Goal: Information Seeking & Learning: Learn about a topic

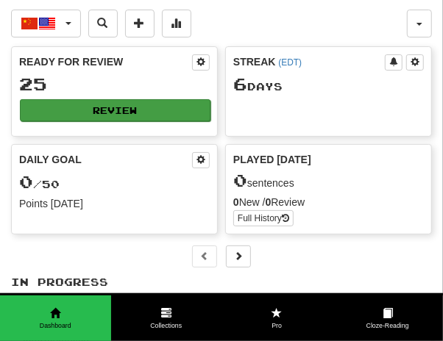
click at [115, 110] on button "Review" at bounding box center [115, 110] width 191 height 22
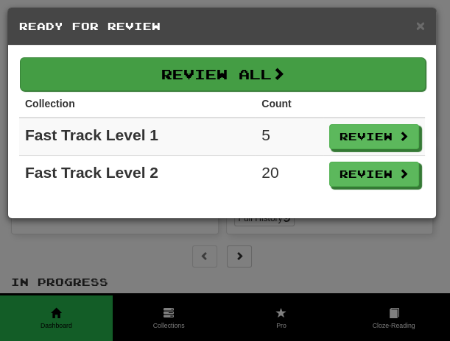
click at [224, 78] on button "Review All" at bounding box center [222, 74] width 405 height 34
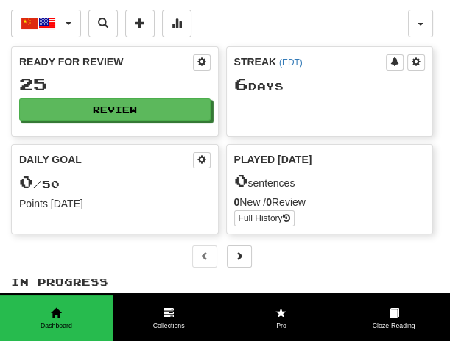
select select "**"
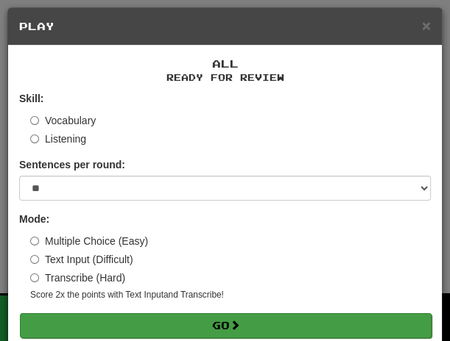
click at [226, 322] on button "Go" at bounding box center [225, 325] width 411 height 25
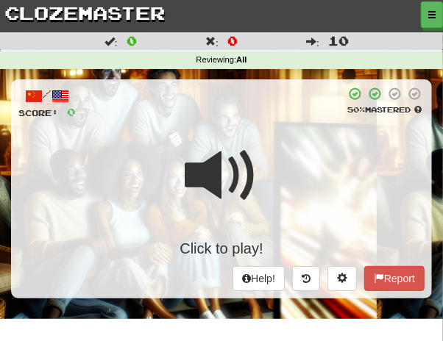
click at [267, 174] on div "Click to play!" at bounding box center [221, 196] width 406 height 126
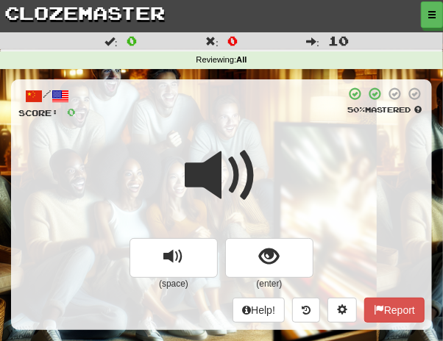
click at [266, 174] on div at bounding box center [221, 185] width 406 height 105
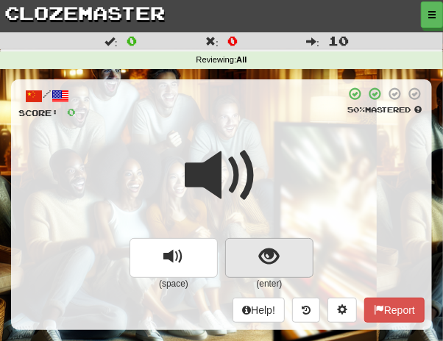
click at [260, 265] on span "show sentence" at bounding box center [270, 257] width 20 height 20
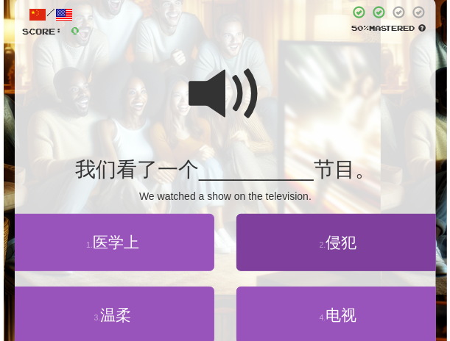
scroll to position [95, 0]
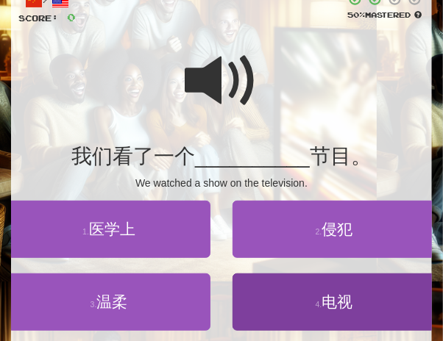
click at [349, 302] on span "电视" at bounding box center [337, 302] width 31 height 17
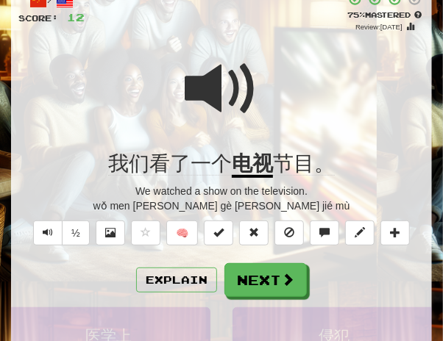
click at [197, 94] on span at bounding box center [222, 89] width 74 height 74
click at [186, 280] on button "Explain" at bounding box center [176, 280] width 81 height 25
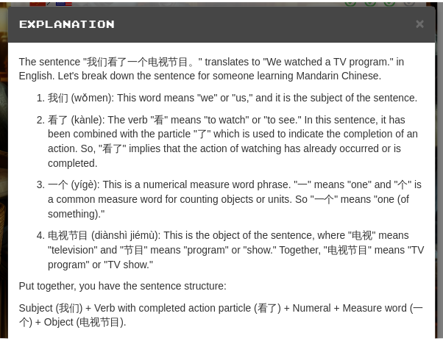
scroll to position [0, 0]
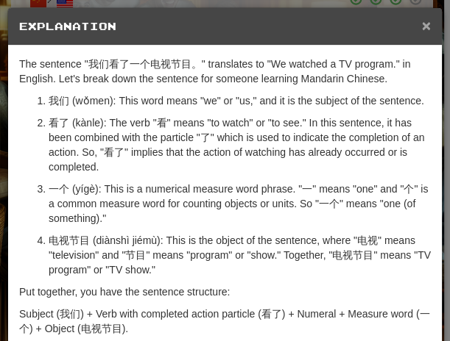
click at [422, 20] on span "×" at bounding box center [426, 25] width 9 height 17
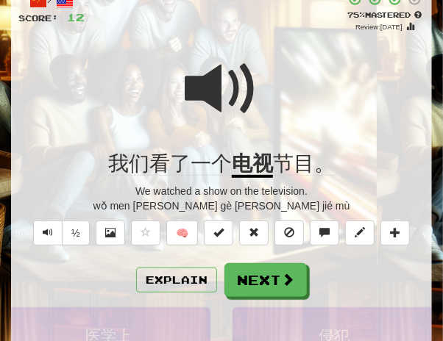
click at [219, 102] on span at bounding box center [222, 89] width 74 height 74
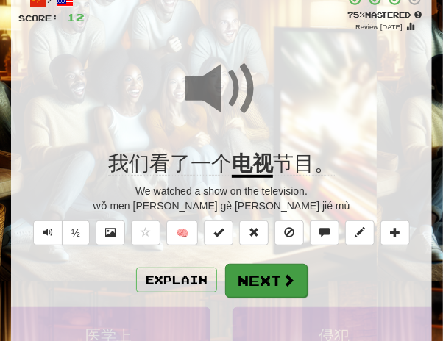
click at [258, 278] on button "Next" at bounding box center [266, 281] width 82 height 34
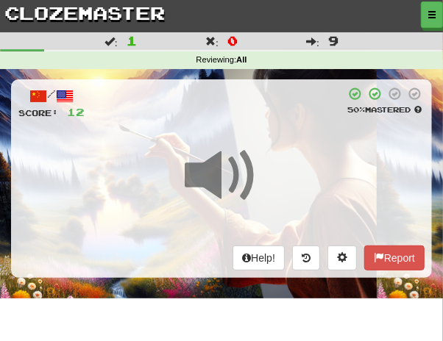
click at [221, 130] on div "/ Score: 12 50 % Mastered Help! Report" at bounding box center [221, 178] width 421 height 198
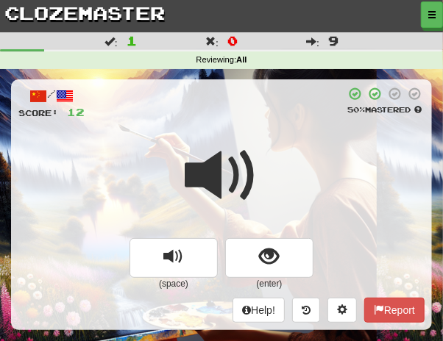
click at [256, 172] on span at bounding box center [222, 176] width 74 height 74
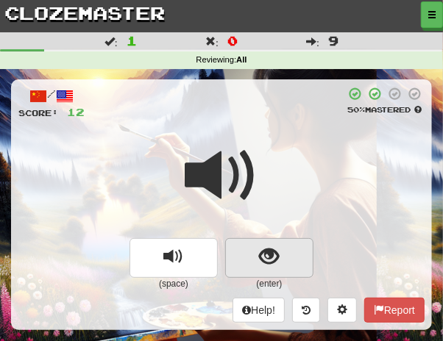
click at [262, 253] on span "show sentence" at bounding box center [270, 257] width 20 height 20
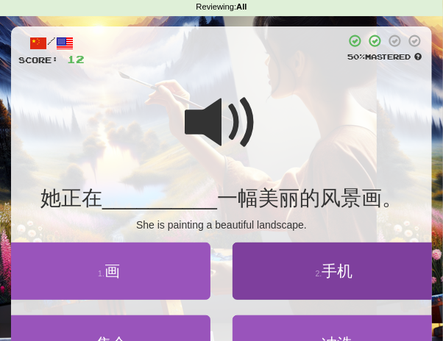
scroll to position [60, 0]
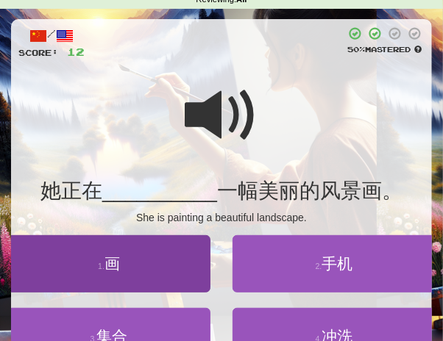
click at [125, 266] on button "1 . 画" at bounding box center [108, 263] width 203 height 57
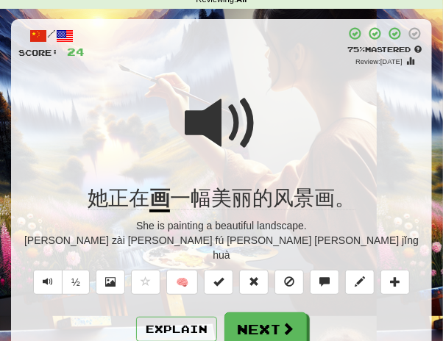
click at [207, 119] on span at bounding box center [222, 124] width 74 height 74
click at [205, 120] on span at bounding box center [222, 124] width 74 height 74
click at [200, 113] on span at bounding box center [222, 124] width 74 height 74
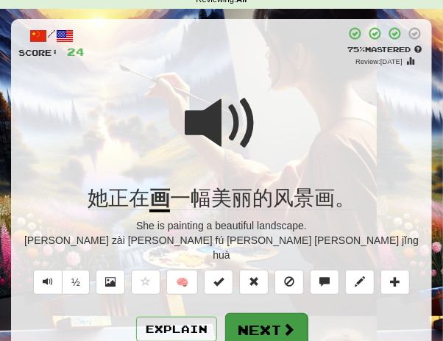
click at [258, 313] on button "Next" at bounding box center [266, 330] width 82 height 34
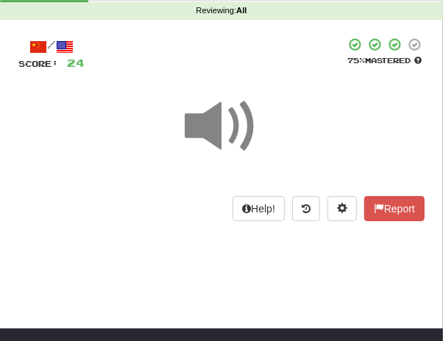
scroll to position [12, 0]
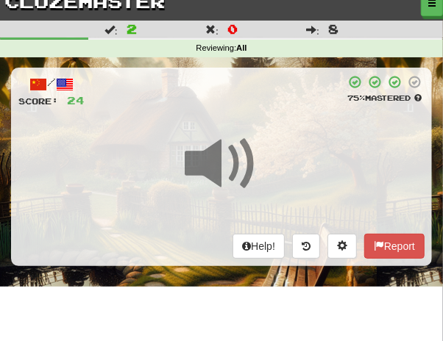
click at [263, 135] on div at bounding box center [221, 173] width 406 height 105
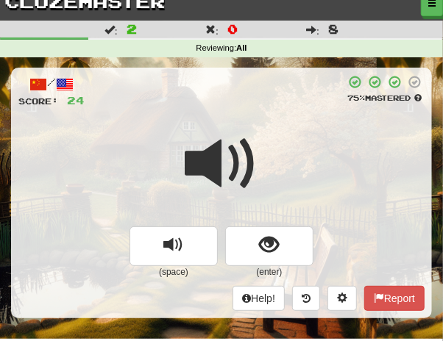
click at [262, 135] on div at bounding box center [221, 173] width 406 height 105
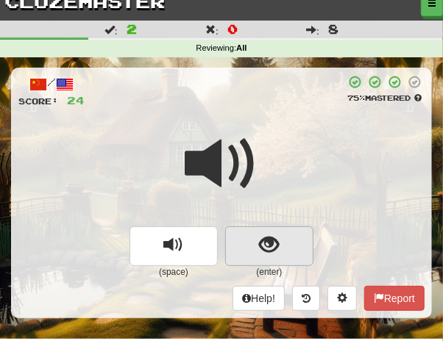
click at [271, 235] on span "show sentence" at bounding box center [270, 245] width 20 height 20
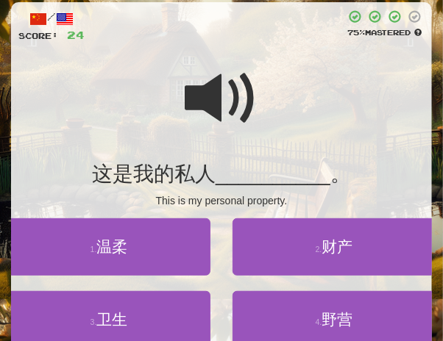
scroll to position [87, 0]
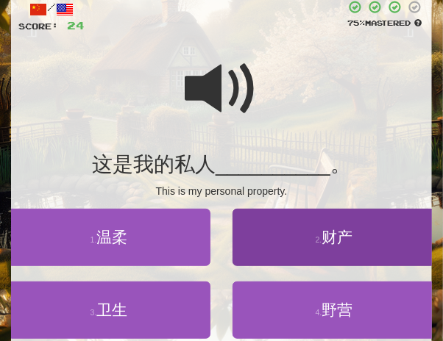
click at [333, 236] on span "财产" at bounding box center [337, 237] width 31 height 17
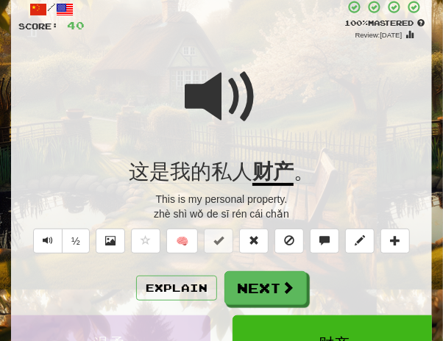
click at [194, 107] on span at bounding box center [222, 97] width 74 height 74
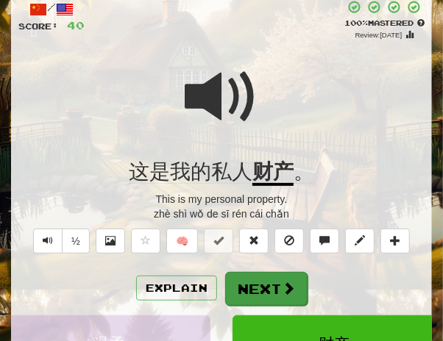
click at [255, 282] on button "Next" at bounding box center [266, 289] width 82 height 34
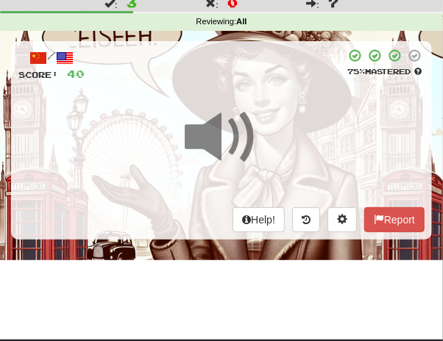
scroll to position [24, 0]
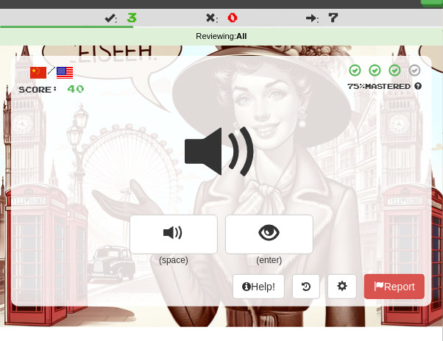
click at [257, 134] on span at bounding box center [222, 153] width 74 height 74
click at [250, 137] on span at bounding box center [222, 153] width 74 height 74
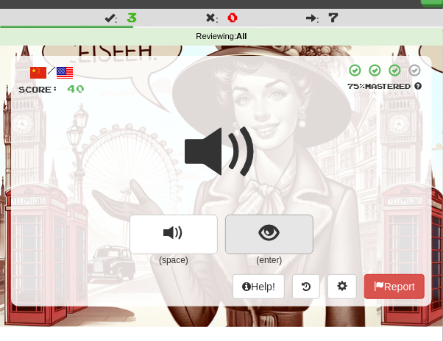
click at [277, 232] on span "show sentence" at bounding box center [270, 234] width 20 height 20
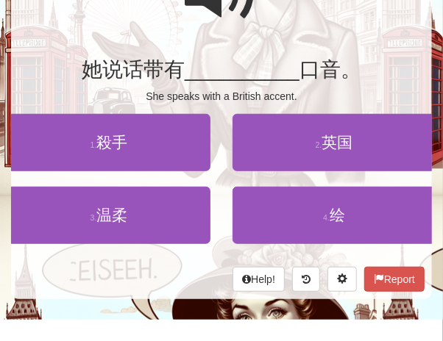
scroll to position [169, 0]
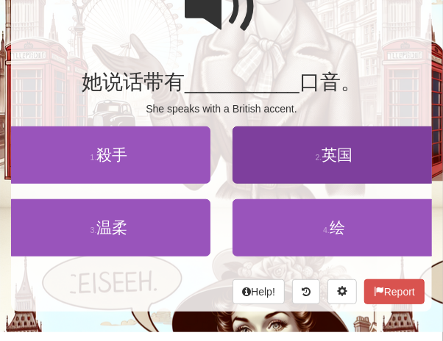
click at [328, 142] on button "2 . 英国" at bounding box center [334, 155] width 203 height 57
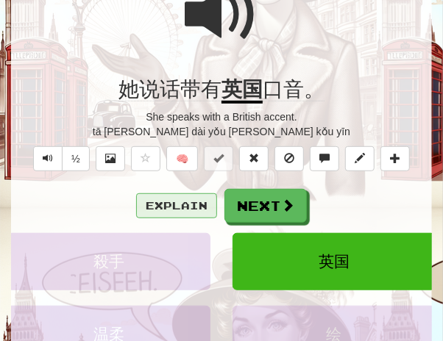
click at [184, 200] on button "Explain" at bounding box center [176, 206] width 81 height 25
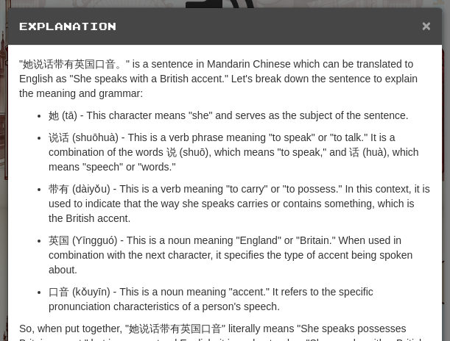
click at [422, 26] on span "×" at bounding box center [426, 25] width 9 height 17
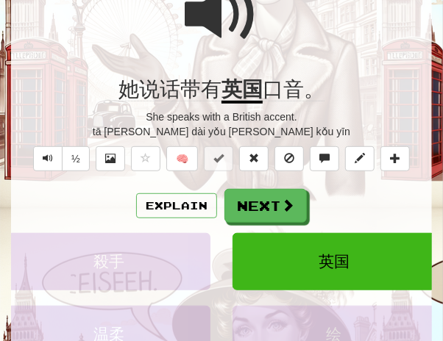
click at [262, 35] on div at bounding box center [221, 24] width 406 height 105
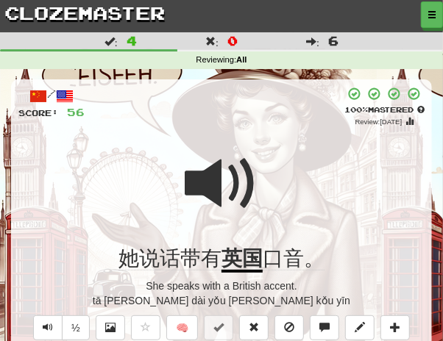
scroll to position [77, 0]
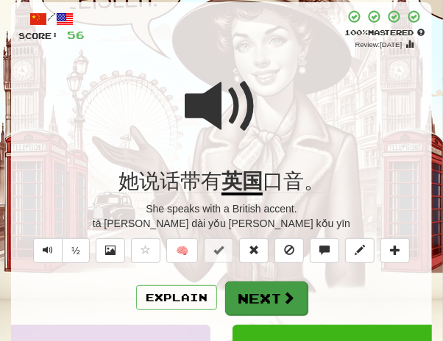
click at [272, 289] on button "Next" at bounding box center [266, 299] width 82 height 34
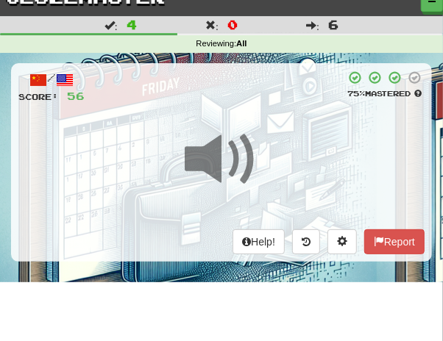
scroll to position [4, 0]
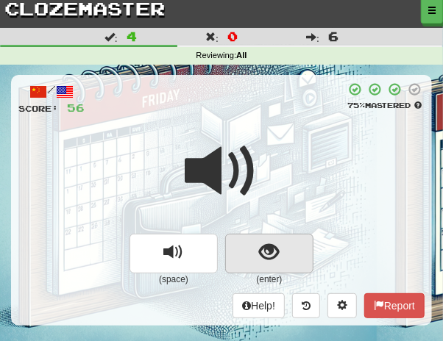
click at [277, 243] on span "show sentence" at bounding box center [270, 253] width 20 height 20
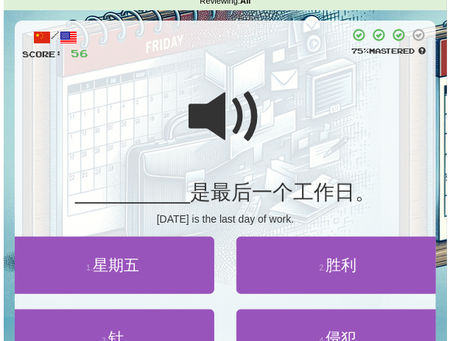
scroll to position [104, 0]
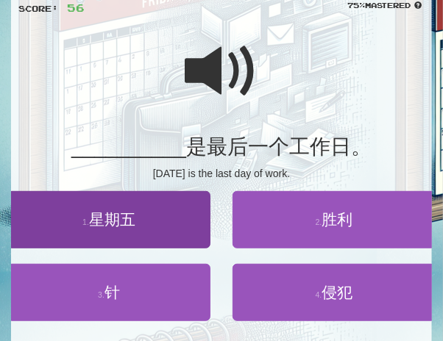
click at [109, 231] on button "1 . 星期五" at bounding box center [108, 219] width 203 height 57
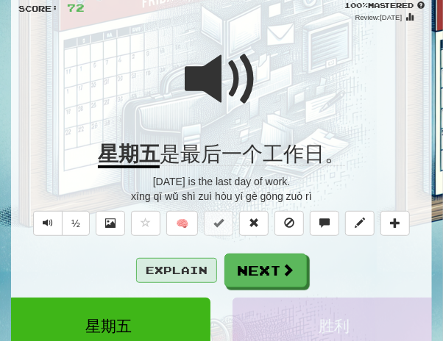
click at [177, 277] on button "Explain" at bounding box center [176, 270] width 81 height 25
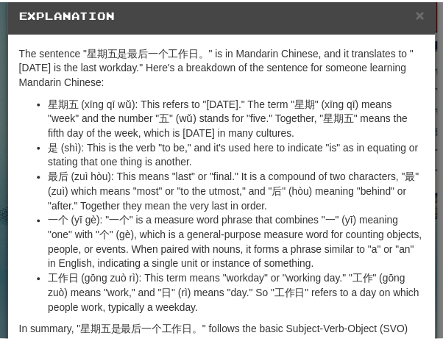
scroll to position [0, 0]
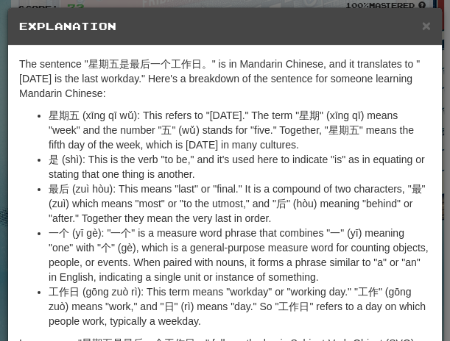
click at [413, 25] on h5 "Explanation" at bounding box center [224, 26] width 411 height 15
click at [422, 27] on span "×" at bounding box center [426, 25] width 9 height 17
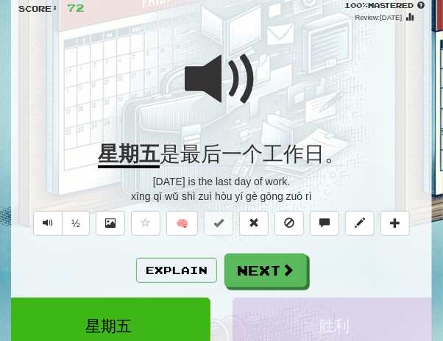
click at [255, 91] on span at bounding box center [222, 80] width 74 height 74
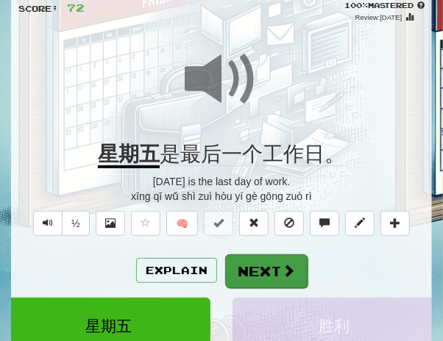
click at [289, 264] on span at bounding box center [288, 270] width 13 height 13
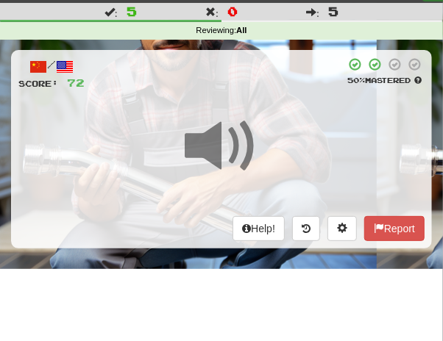
scroll to position [28, 0]
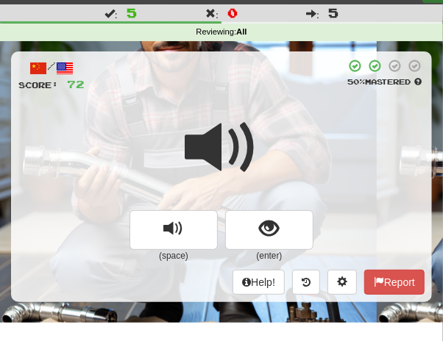
click at [232, 111] on span at bounding box center [222, 148] width 74 height 74
click at [233, 113] on span at bounding box center [222, 148] width 74 height 74
click at [233, 112] on span at bounding box center [222, 148] width 74 height 74
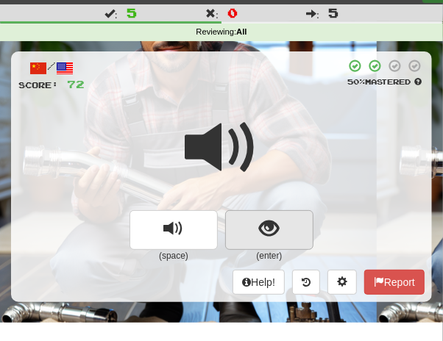
click at [269, 224] on span "show sentence" at bounding box center [270, 229] width 20 height 20
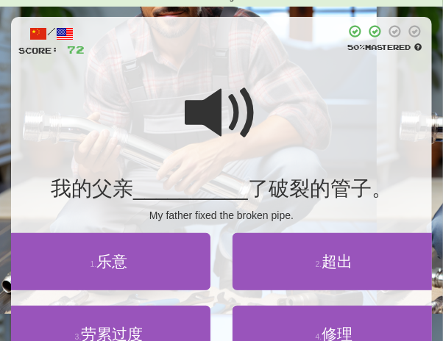
scroll to position [77, 0]
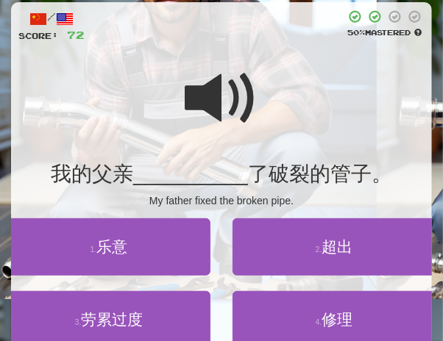
click at [199, 102] on span at bounding box center [222, 99] width 74 height 74
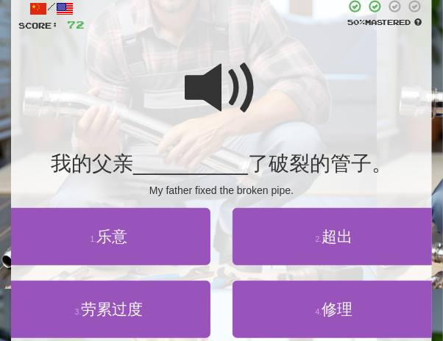
scroll to position [96, 0]
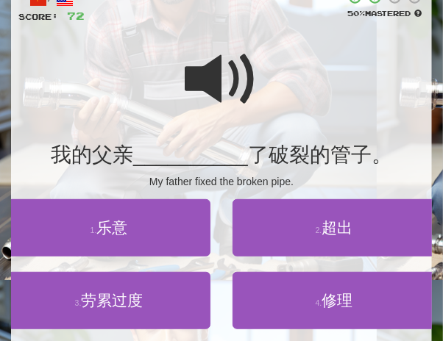
click at [203, 92] on span at bounding box center [222, 80] width 74 height 74
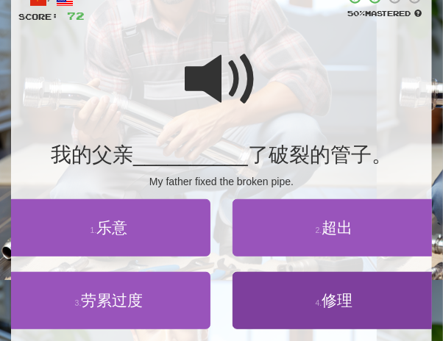
click at [344, 305] on span "修理" at bounding box center [337, 300] width 31 height 17
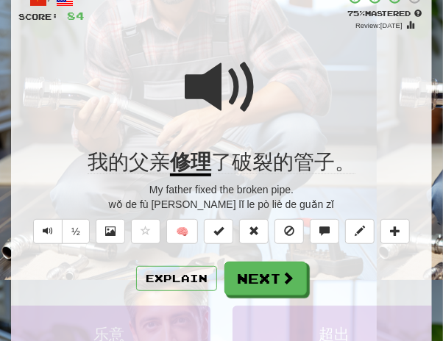
click at [202, 91] on span at bounding box center [222, 88] width 74 height 74
click at [203, 88] on span at bounding box center [222, 88] width 74 height 74
click at [212, 86] on span at bounding box center [222, 88] width 74 height 74
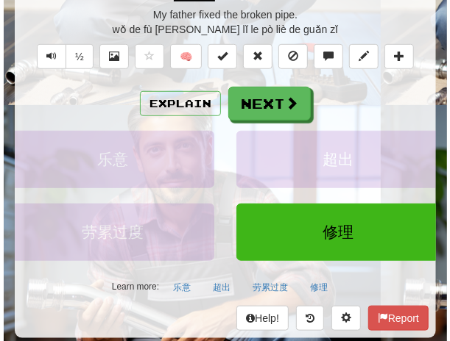
scroll to position [205, 0]
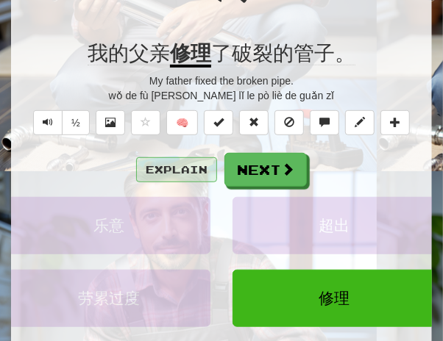
click at [183, 161] on button "Explain" at bounding box center [176, 169] width 81 height 25
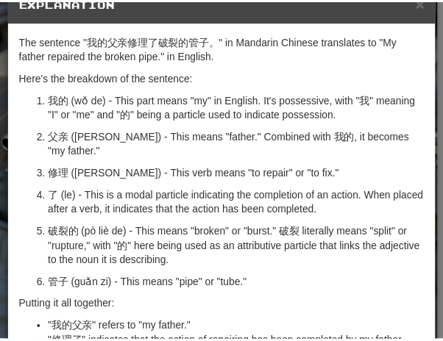
scroll to position [12, 0]
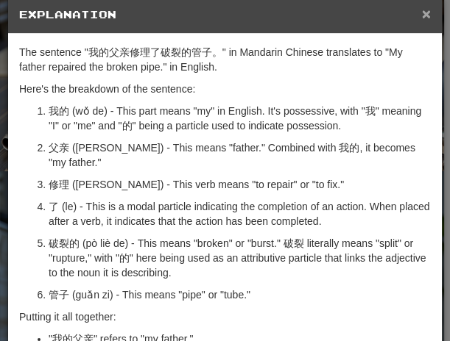
click at [422, 15] on span "×" at bounding box center [426, 13] width 9 height 17
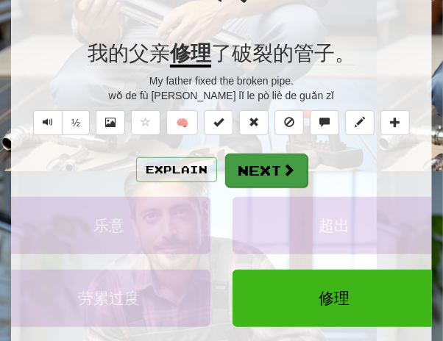
click at [277, 170] on button "Next" at bounding box center [266, 171] width 82 height 34
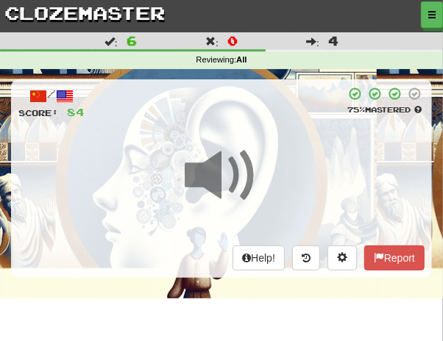
scroll to position [7, 0]
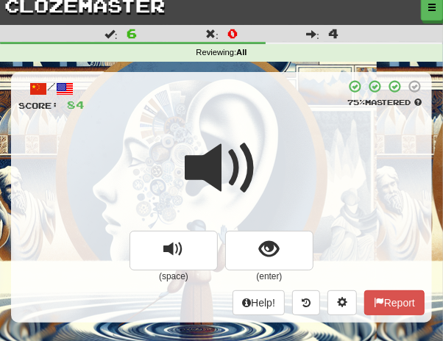
click at [245, 132] on span at bounding box center [222, 169] width 74 height 74
click at [246, 132] on span at bounding box center [222, 169] width 74 height 74
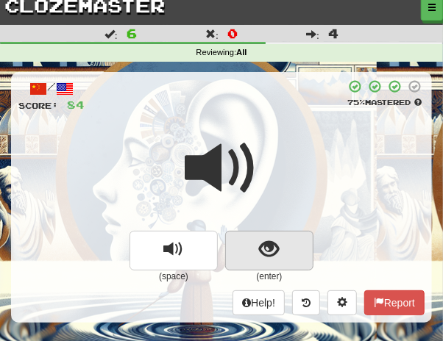
click at [267, 245] on span "show sentence" at bounding box center [270, 250] width 20 height 20
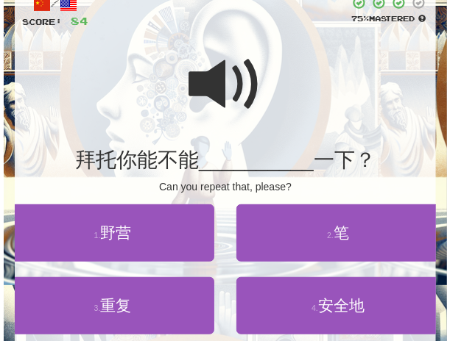
scroll to position [93, 0]
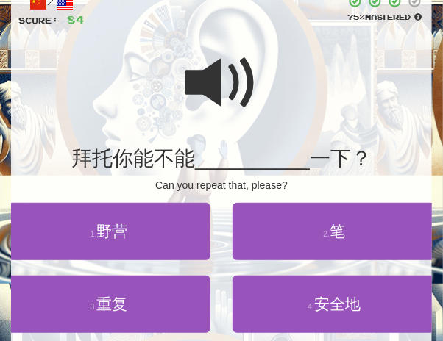
click at [206, 80] on span at bounding box center [222, 83] width 74 height 74
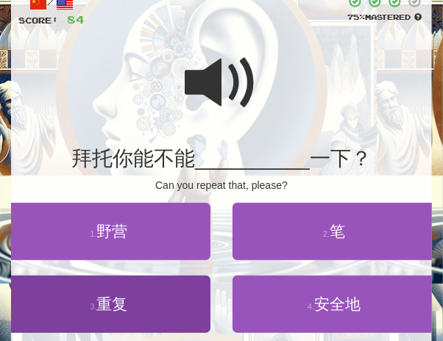
click at [110, 301] on span "重复" at bounding box center [111, 304] width 31 height 17
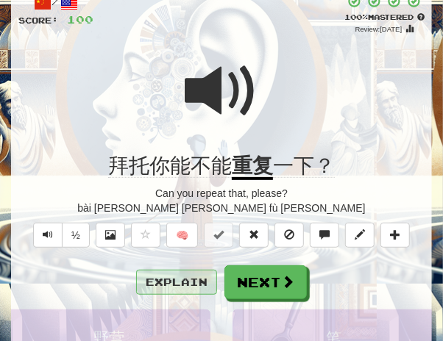
click at [157, 287] on button "Explain" at bounding box center [176, 282] width 81 height 25
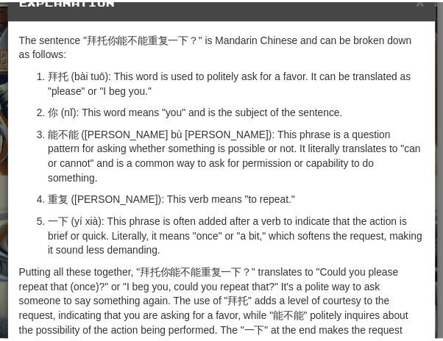
scroll to position [0, 0]
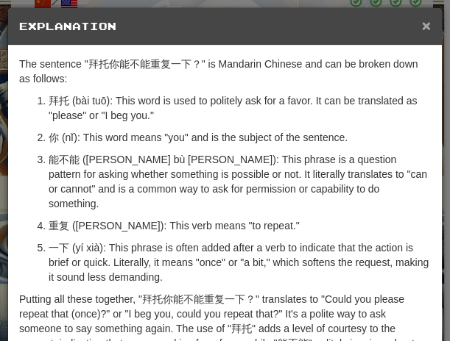
click at [422, 25] on span "×" at bounding box center [426, 25] width 9 height 17
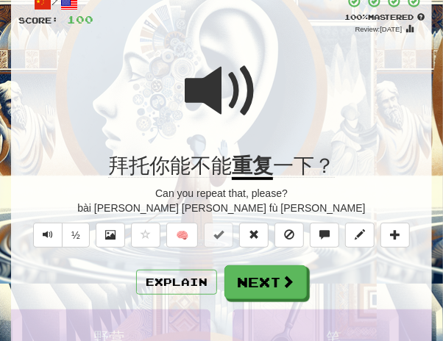
click at [260, 98] on div at bounding box center [221, 101] width 406 height 105
click at [241, 99] on span at bounding box center [222, 91] width 74 height 74
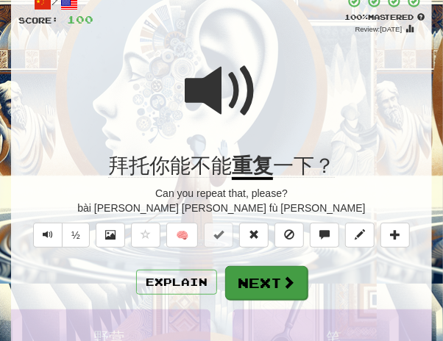
click at [267, 275] on button "Next" at bounding box center [266, 283] width 82 height 34
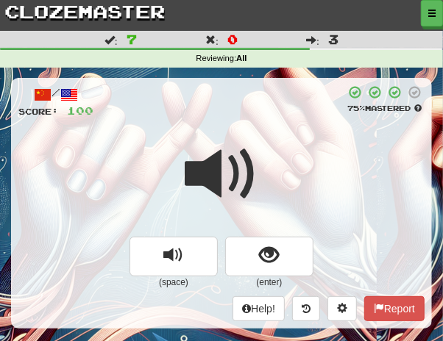
scroll to position [3, 0]
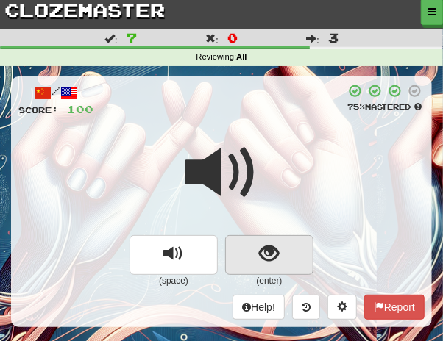
click at [272, 244] on span "show sentence" at bounding box center [270, 254] width 20 height 20
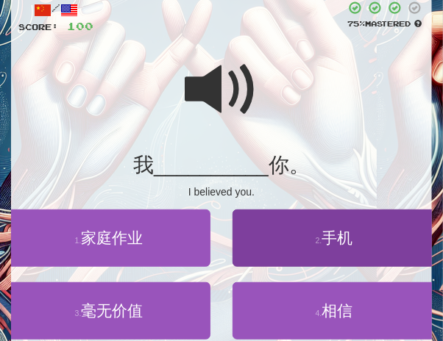
scroll to position [99, 0]
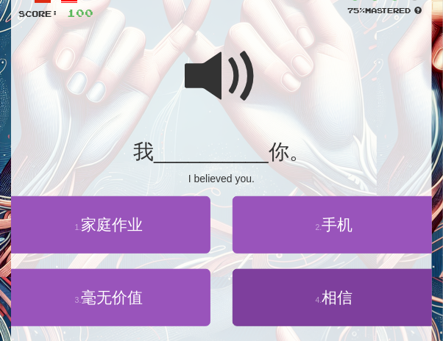
click at [338, 299] on span "相信" at bounding box center [337, 297] width 31 height 17
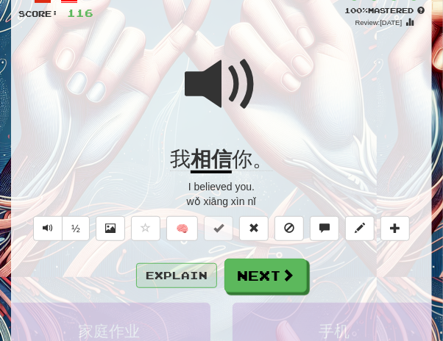
click at [186, 269] on button "Explain" at bounding box center [176, 275] width 81 height 25
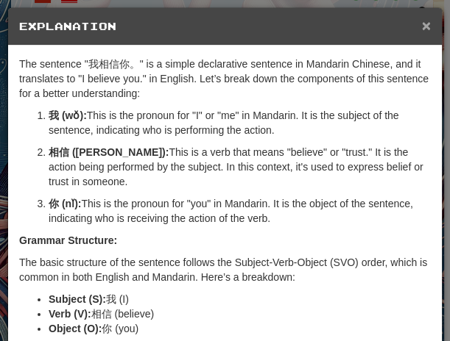
click at [422, 27] on span "×" at bounding box center [426, 25] width 9 height 17
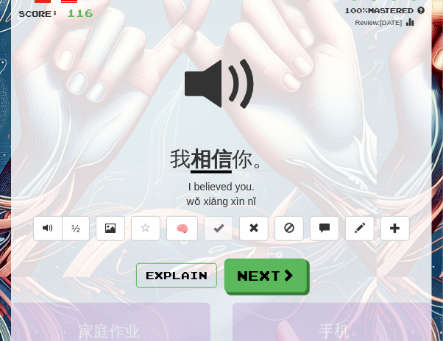
click at [221, 85] on span at bounding box center [222, 85] width 74 height 74
click at [213, 104] on span at bounding box center [222, 85] width 74 height 74
click at [215, 99] on span at bounding box center [222, 85] width 74 height 74
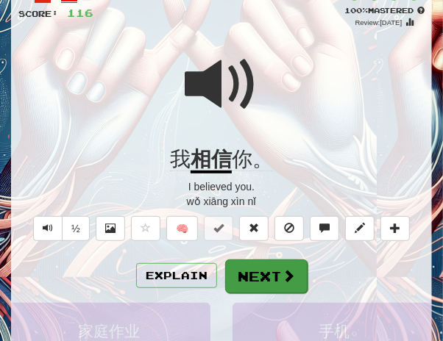
click at [264, 280] on button "Next" at bounding box center [266, 277] width 82 height 34
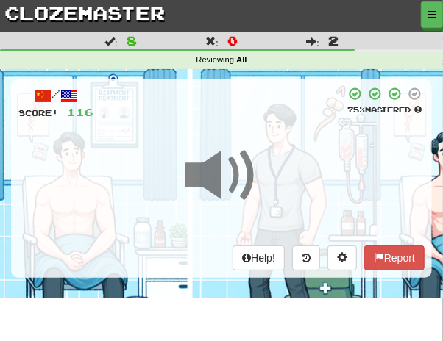
scroll to position [10, 0]
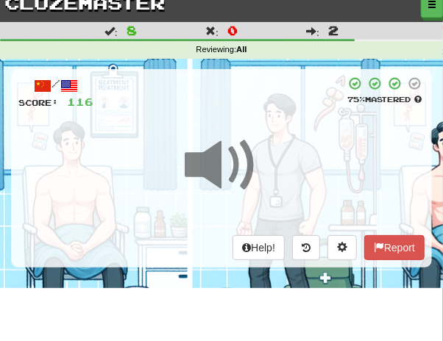
click at [257, 129] on span at bounding box center [222, 166] width 74 height 74
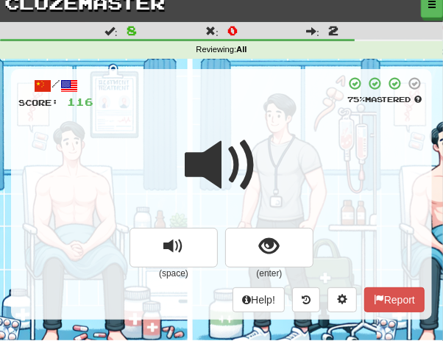
click at [258, 129] on span at bounding box center [222, 166] width 74 height 74
click at [255, 130] on span at bounding box center [222, 166] width 74 height 74
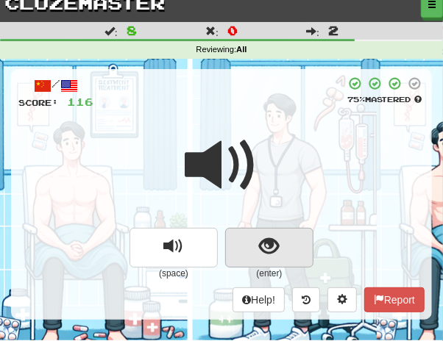
click at [265, 243] on span "show sentence" at bounding box center [270, 247] width 20 height 20
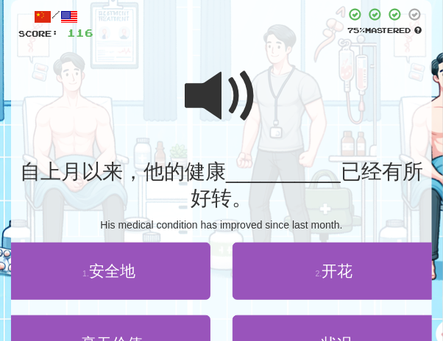
scroll to position [81, 0]
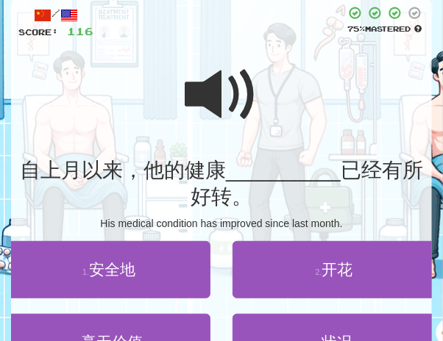
click at [204, 93] on span at bounding box center [222, 95] width 74 height 74
click at [209, 97] on span at bounding box center [222, 95] width 74 height 74
click at [190, 102] on span at bounding box center [222, 95] width 74 height 74
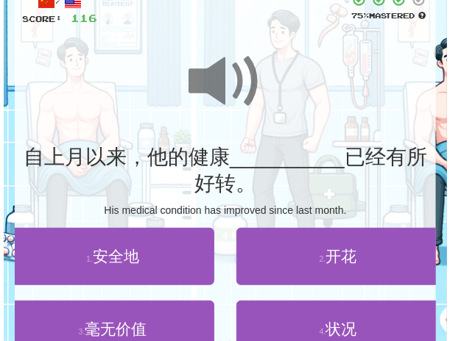
scroll to position [132, 0]
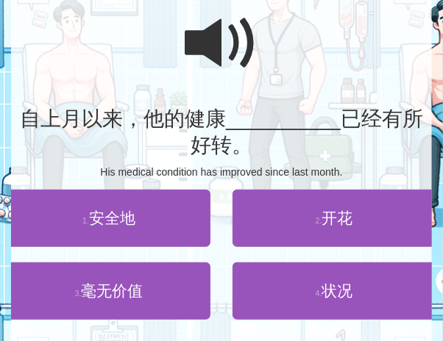
click at [213, 69] on span at bounding box center [222, 44] width 74 height 74
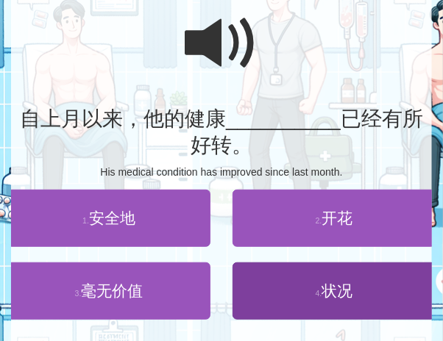
click at [344, 293] on span "状况" at bounding box center [337, 291] width 31 height 17
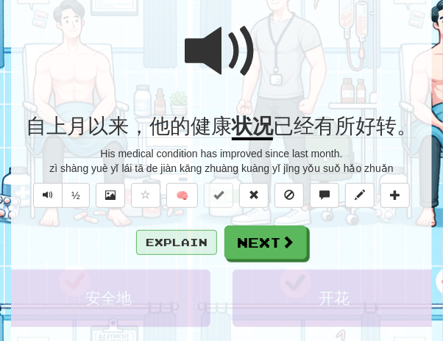
click at [206, 242] on button "Explain" at bounding box center [176, 242] width 81 height 25
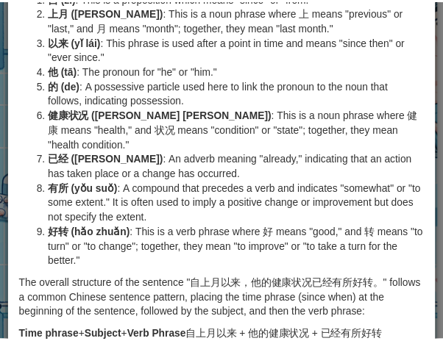
scroll to position [0, 0]
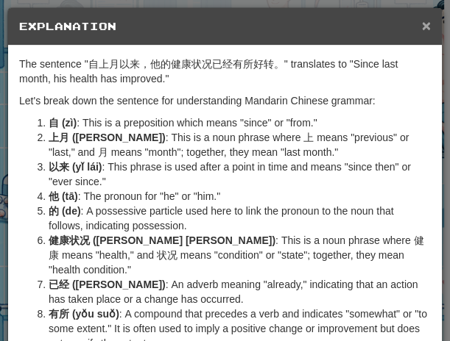
click at [422, 21] on span "×" at bounding box center [426, 25] width 9 height 17
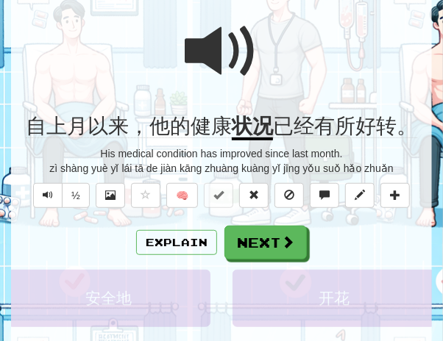
click at [221, 57] on span at bounding box center [222, 52] width 74 height 74
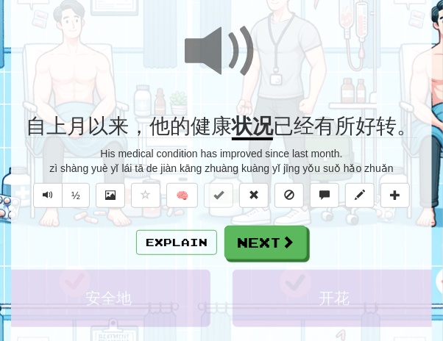
click at [207, 60] on span at bounding box center [222, 52] width 74 height 74
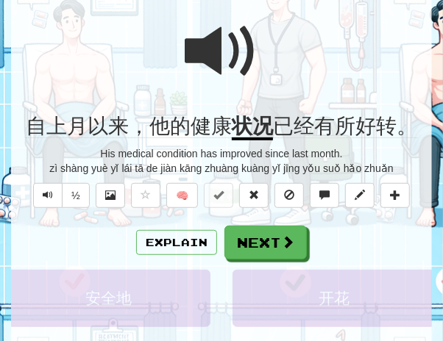
click at [195, 61] on span at bounding box center [222, 52] width 74 height 74
click at [191, 57] on span at bounding box center [222, 52] width 74 height 74
click at [203, 57] on span at bounding box center [222, 52] width 74 height 74
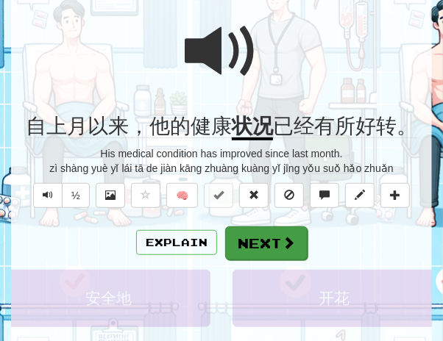
click at [260, 233] on button "Next" at bounding box center [266, 244] width 82 height 34
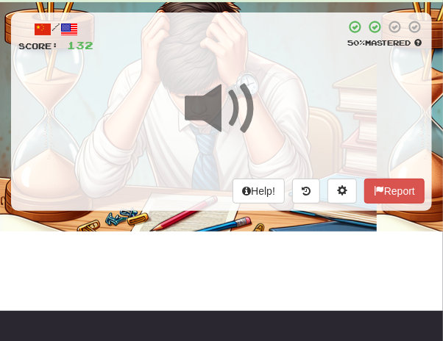
scroll to position [38, 0]
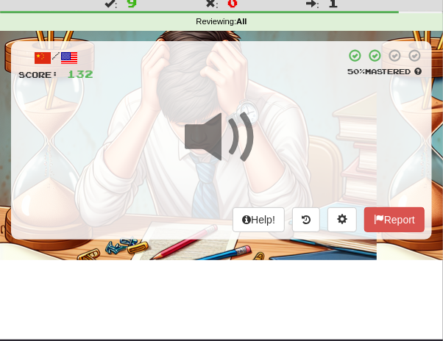
click at [259, 72] on div at bounding box center [219, 65] width 252 height 33
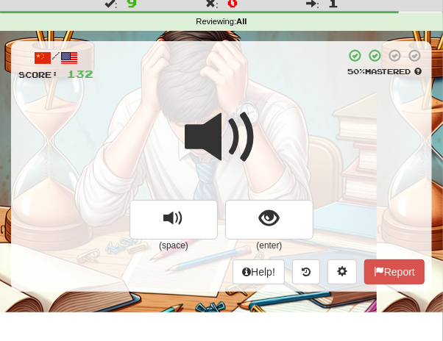
click at [245, 110] on span at bounding box center [222, 138] width 74 height 74
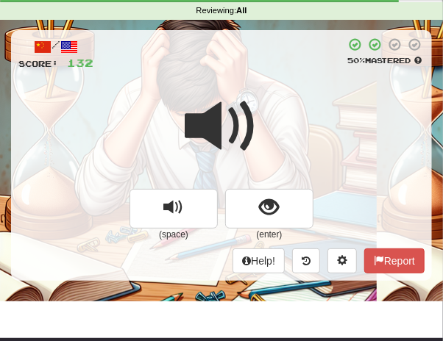
scroll to position [58, 0]
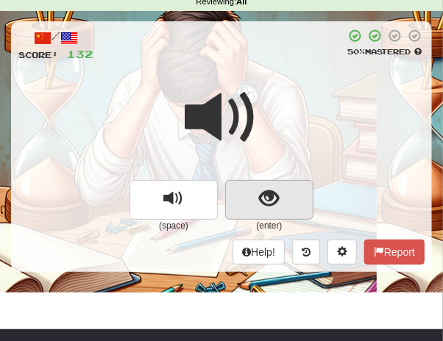
click at [273, 191] on span "show sentence" at bounding box center [270, 199] width 20 height 20
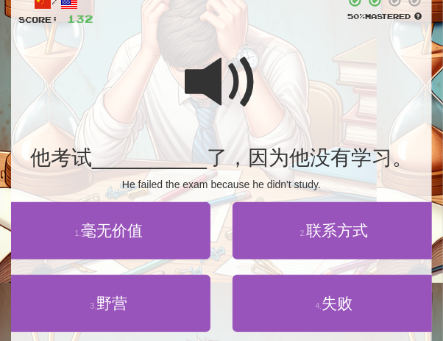
scroll to position [110, 0]
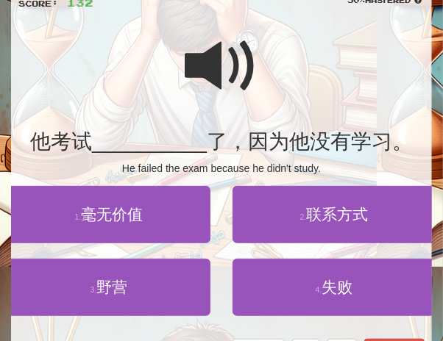
click at [208, 72] on span at bounding box center [222, 66] width 74 height 74
click at [229, 80] on span at bounding box center [222, 66] width 74 height 74
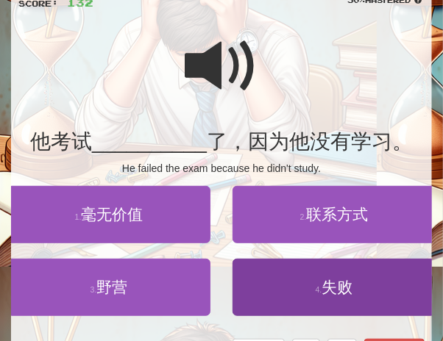
click at [341, 276] on button "4 . 失败" at bounding box center [334, 287] width 203 height 57
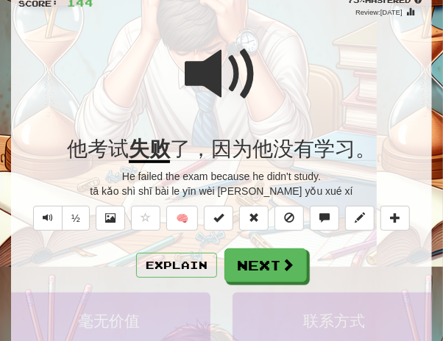
drag, startPoint x: 214, startPoint y: 75, endPoint x: 280, endPoint y: 61, distance: 67.7
click at [214, 75] on span at bounding box center [222, 75] width 74 height 74
click at [213, 65] on span at bounding box center [222, 75] width 74 height 74
click at [210, 67] on span at bounding box center [222, 75] width 74 height 74
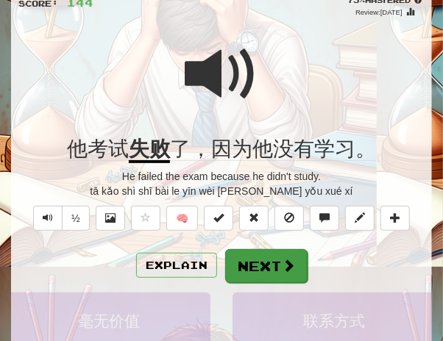
click at [274, 261] on button "Next" at bounding box center [266, 266] width 82 height 34
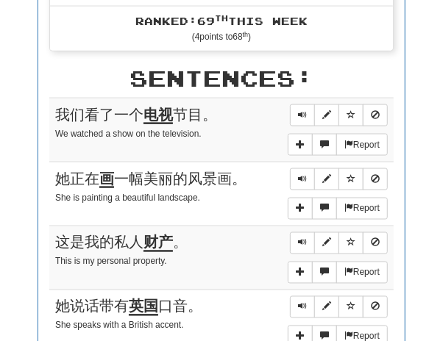
scroll to position [640, 0]
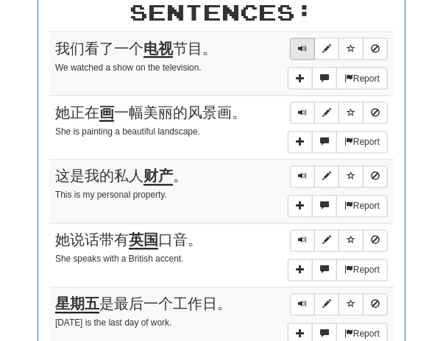
click at [307, 45] on span "Sentence controls" at bounding box center [302, 48] width 9 height 9
click at [299, 46] on span "Sentence controls" at bounding box center [302, 48] width 9 height 9
click at [302, 110] on span "Sentence controls" at bounding box center [302, 112] width 9 height 9
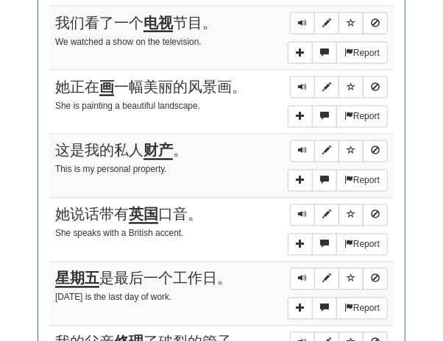
scroll to position [730, 0]
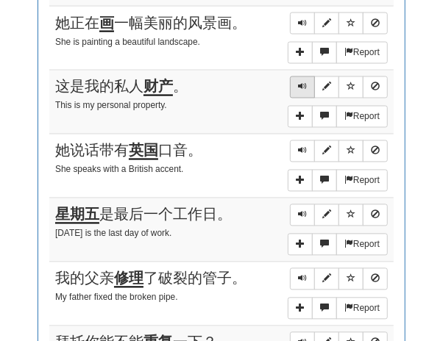
click at [299, 85] on span "Sentence controls" at bounding box center [302, 86] width 9 height 9
click at [302, 19] on span "Sentence controls" at bounding box center [302, 22] width 9 height 9
click at [304, 85] on span "Sentence controls" at bounding box center [302, 86] width 9 height 9
click at [299, 82] on span "Sentence controls" at bounding box center [302, 86] width 9 height 9
click at [309, 143] on button "Sentence controls" at bounding box center [302, 152] width 25 height 22
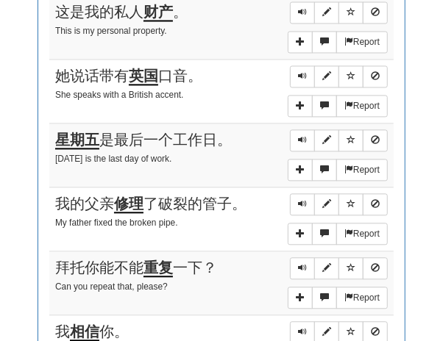
scroll to position [807, 0]
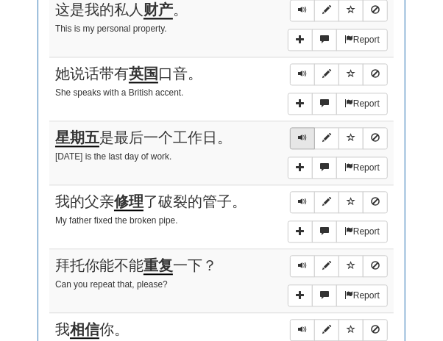
click at [303, 133] on span "Sentence controls" at bounding box center [302, 137] width 9 height 9
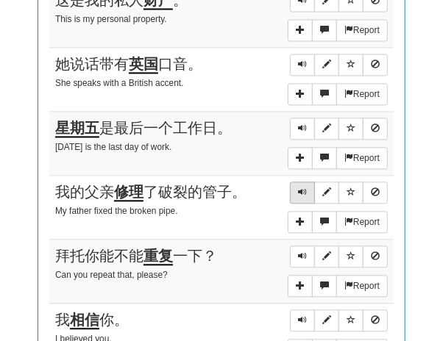
click at [299, 188] on span "Sentence controls" at bounding box center [302, 192] width 9 height 9
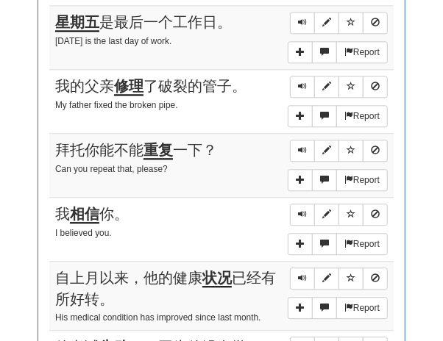
scroll to position [925, 0]
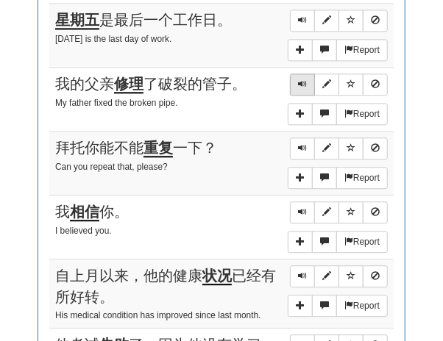
click at [297, 78] on button "Sentence controls" at bounding box center [302, 85] width 25 height 22
click at [302, 143] on span "Sentence controls" at bounding box center [302, 147] width 9 height 9
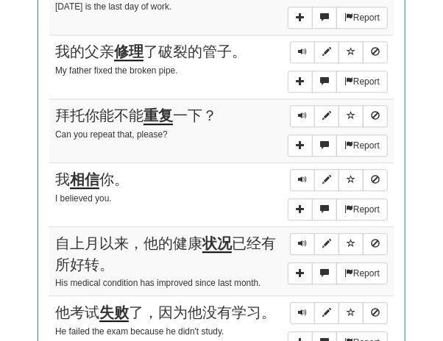
scroll to position [967, 0]
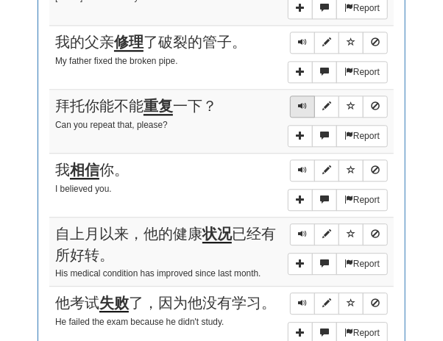
click at [298, 99] on button "Sentence controls" at bounding box center [302, 107] width 25 height 22
click at [299, 102] on span "Sentence controls" at bounding box center [302, 106] width 9 height 9
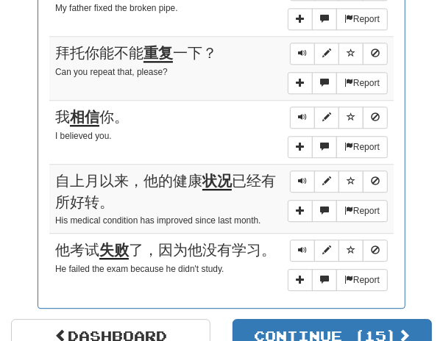
scroll to position [1021, 0]
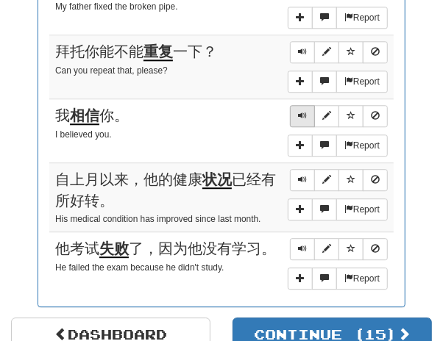
click at [299, 111] on span "Sentence controls" at bounding box center [302, 115] width 9 height 9
drag, startPoint x: 311, startPoint y: 163, endPoint x: 297, endPoint y: 155, distance: 15.9
click at [311, 169] on button "Sentence controls" at bounding box center [302, 180] width 25 height 22
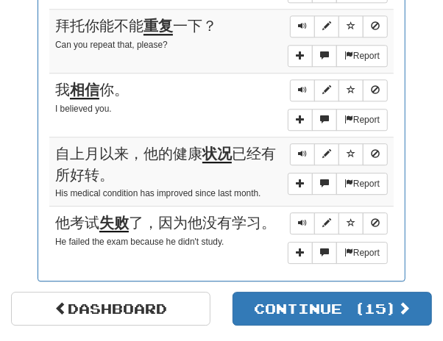
scroll to position [1057, 0]
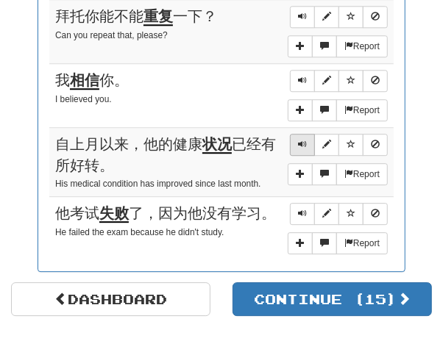
click at [302, 140] on span "Sentence controls" at bounding box center [302, 144] width 9 height 9
click at [307, 203] on button "Sentence controls" at bounding box center [302, 214] width 25 height 22
click at [291, 203] on button "Sentence controls" at bounding box center [302, 214] width 25 height 22
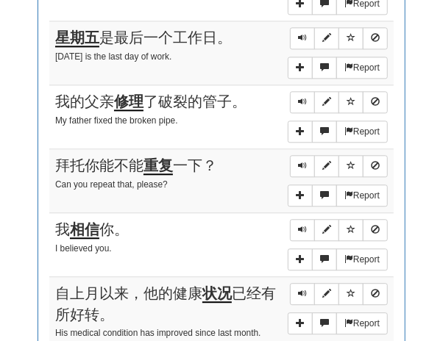
scroll to position [1196, 0]
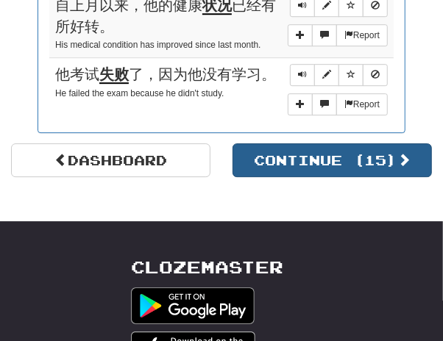
click at [331, 163] on button "Continue ( 15 )" at bounding box center [332, 160] width 199 height 34
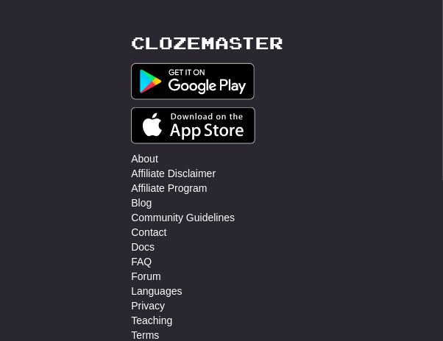
scroll to position [0, 0]
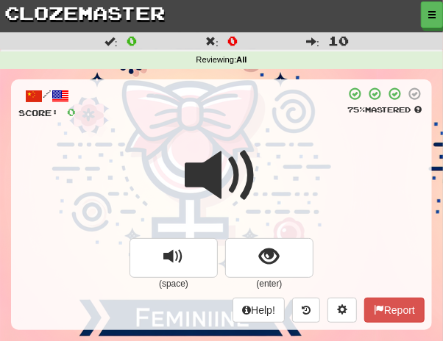
click at [321, 126] on div "/ Score: 0 75 % Mastered (space) (enter) Help! Report" at bounding box center [221, 204] width 421 height 250
click at [246, 166] on span at bounding box center [222, 176] width 74 height 74
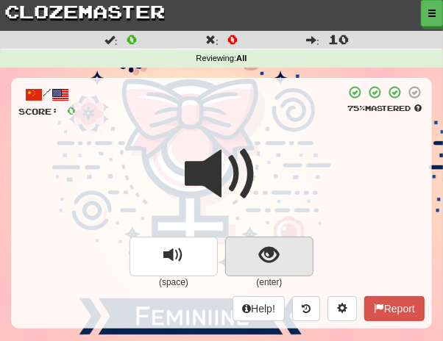
click at [273, 255] on span "show sentence" at bounding box center [270, 256] width 20 height 20
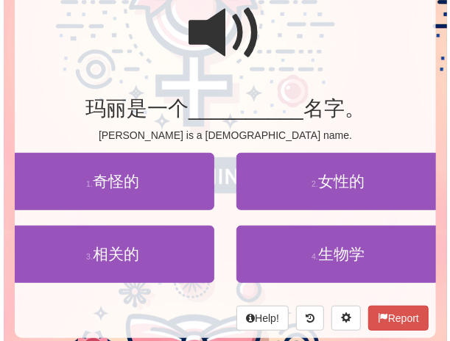
scroll to position [154, 0]
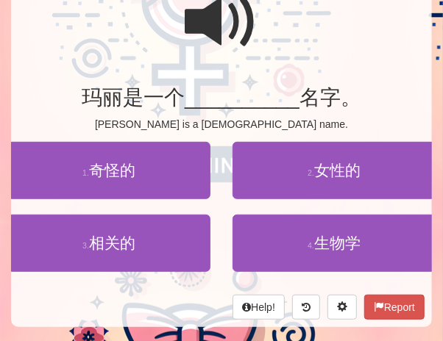
click at [215, 17] on span at bounding box center [222, 22] width 74 height 74
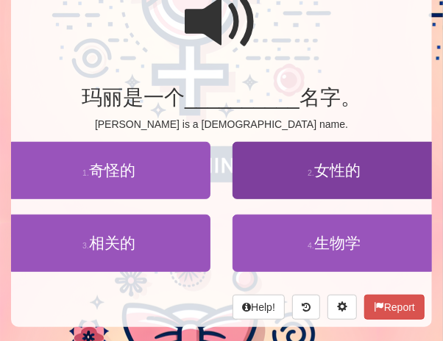
click at [351, 171] on span "女性的" at bounding box center [337, 170] width 46 height 17
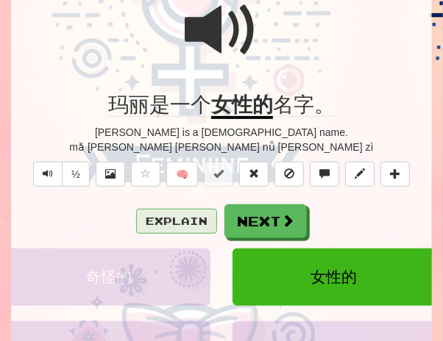
click at [201, 217] on button "Explain" at bounding box center [176, 221] width 81 height 25
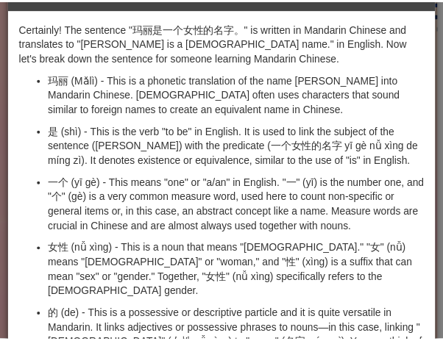
scroll to position [0, 0]
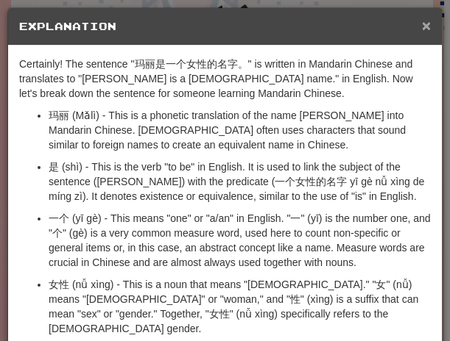
click at [422, 21] on span "×" at bounding box center [426, 25] width 9 height 17
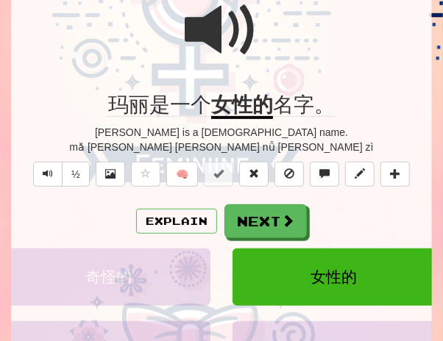
click at [245, 44] on span at bounding box center [222, 30] width 74 height 74
click at [246, 43] on span at bounding box center [222, 30] width 74 height 74
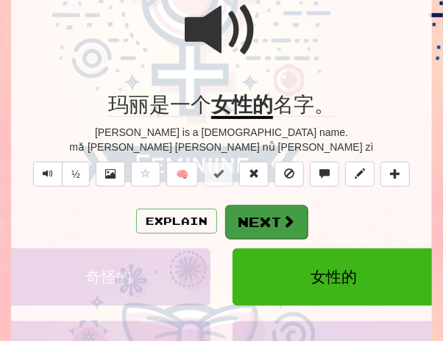
click at [269, 207] on button "Next" at bounding box center [266, 222] width 82 height 34
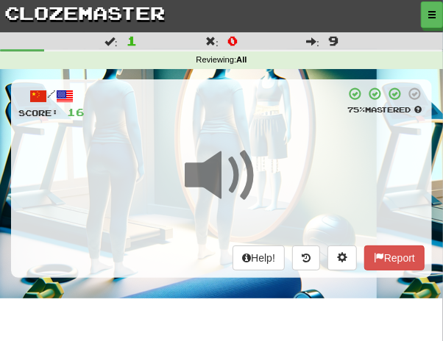
scroll to position [7, 0]
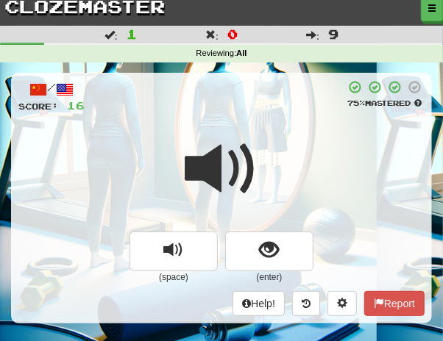
click at [258, 99] on div at bounding box center [215, 96] width 260 height 33
drag, startPoint x: 234, startPoint y: 139, endPoint x: 248, endPoint y: 123, distance: 21.4
click at [234, 139] on span at bounding box center [222, 169] width 74 height 74
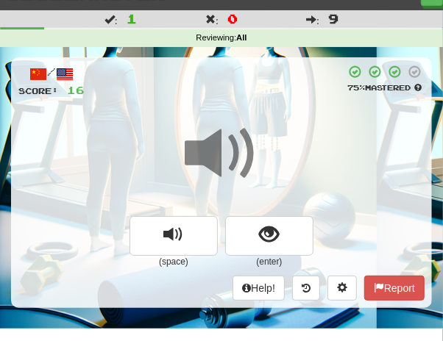
scroll to position [38, 0]
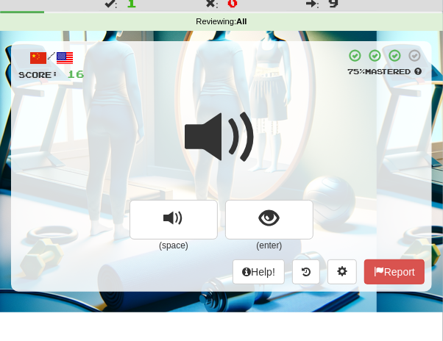
click at [247, 121] on span at bounding box center [222, 138] width 74 height 74
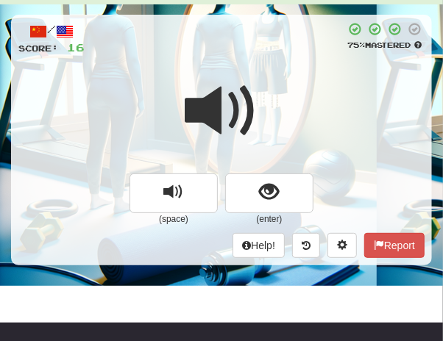
scroll to position [66, 0]
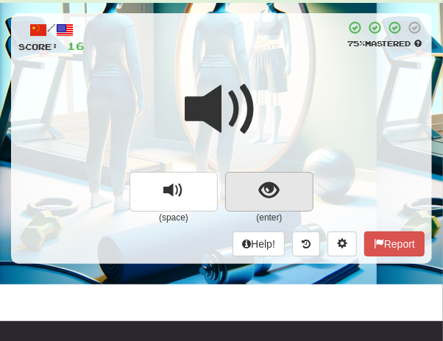
click at [266, 194] on span "show sentence" at bounding box center [270, 191] width 20 height 20
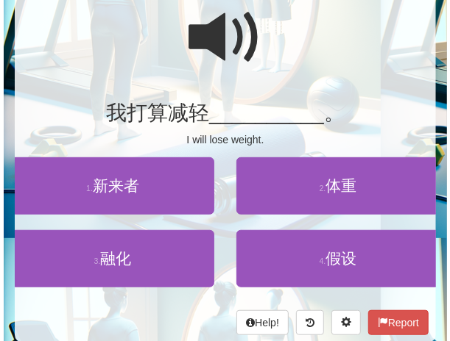
scroll to position [140, 0]
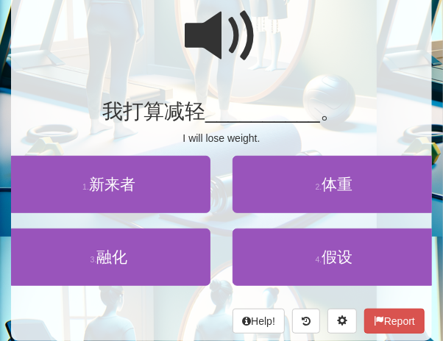
click at [212, 32] on span at bounding box center [222, 36] width 74 height 74
click at [234, 26] on span at bounding box center [222, 36] width 74 height 74
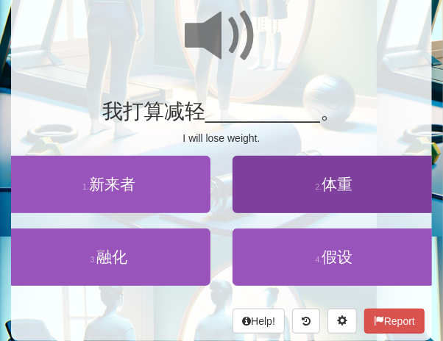
click at [356, 182] on button "2 . 体重" at bounding box center [334, 184] width 203 height 57
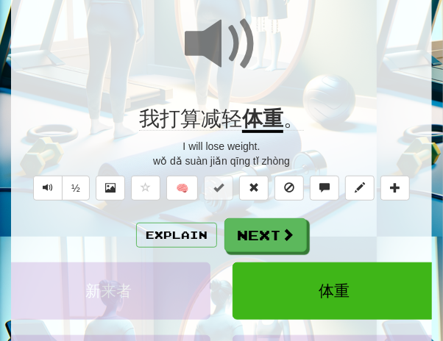
click at [201, 53] on span at bounding box center [222, 44] width 74 height 74
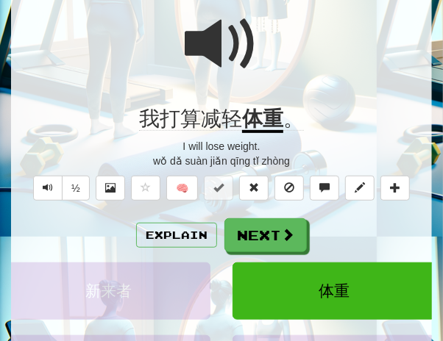
click at [181, 43] on div at bounding box center [221, 53] width 406 height 105
click at [185, 241] on button "Explain" at bounding box center [176, 235] width 81 height 25
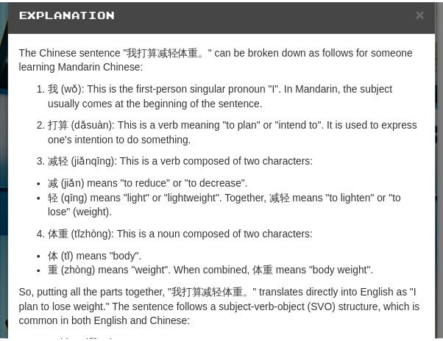
scroll to position [14, 0]
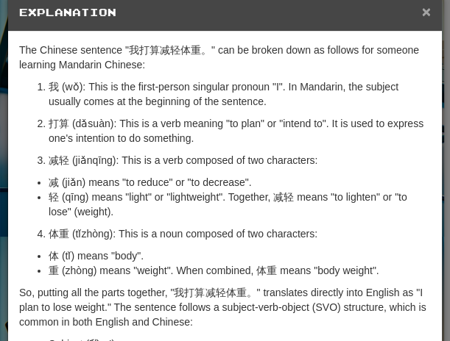
click at [422, 12] on span "×" at bounding box center [426, 11] width 9 height 17
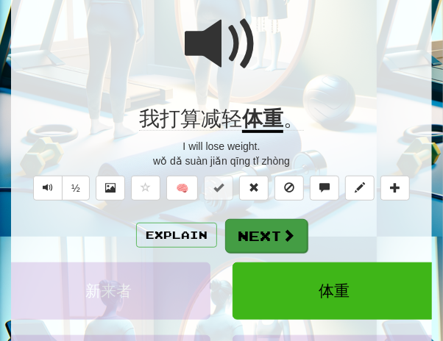
click at [262, 233] on button "Next" at bounding box center [266, 236] width 82 height 34
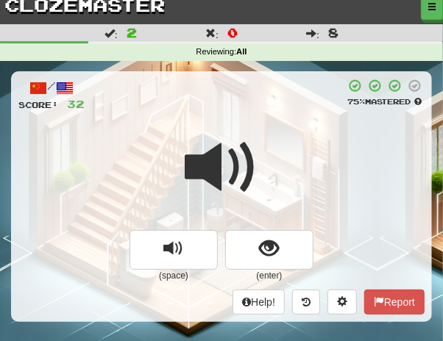
scroll to position [10, 0]
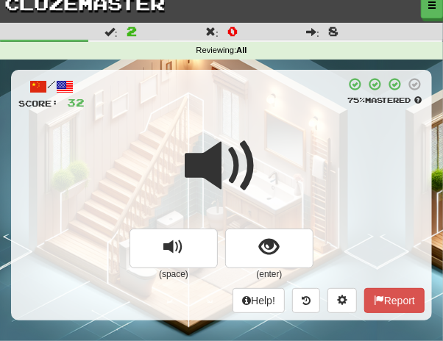
click at [235, 164] on span at bounding box center [222, 167] width 74 height 74
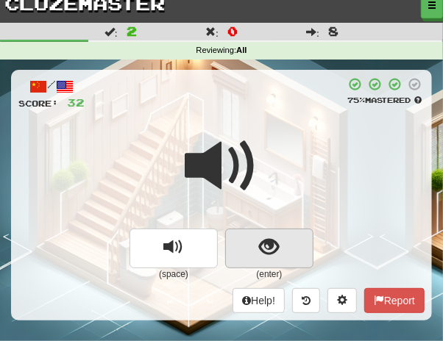
click at [263, 242] on span "show sentence" at bounding box center [270, 248] width 20 height 20
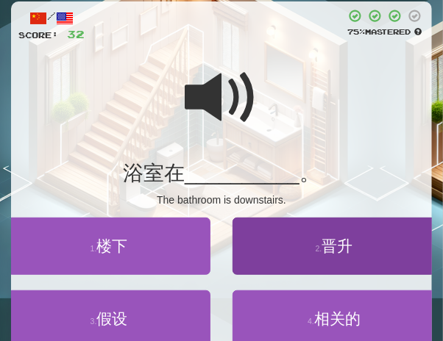
scroll to position [93, 0]
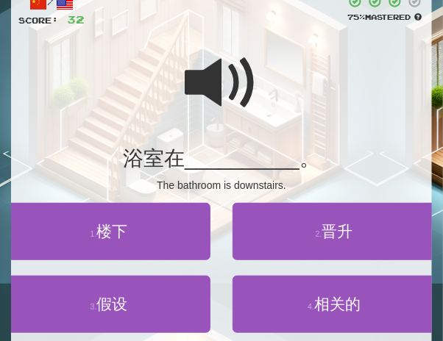
click at [213, 91] on span at bounding box center [222, 83] width 74 height 74
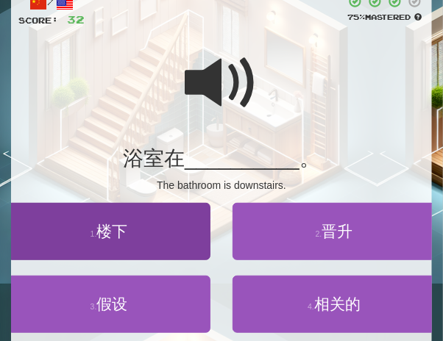
click at [117, 229] on span "楼下" at bounding box center [111, 231] width 31 height 17
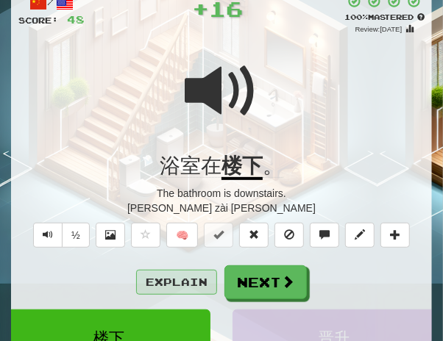
click at [171, 277] on button "Explain" at bounding box center [176, 282] width 81 height 25
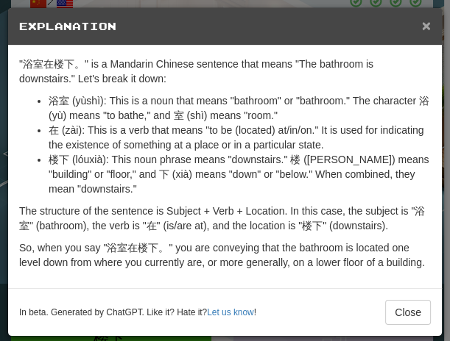
click at [422, 27] on span "×" at bounding box center [426, 25] width 9 height 17
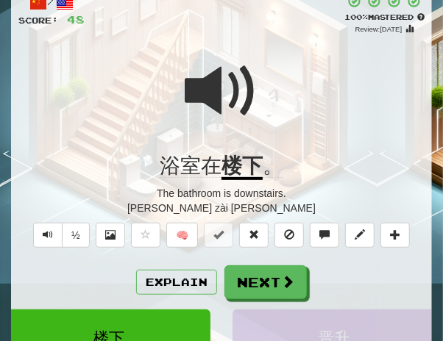
click at [266, 101] on div at bounding box center [221, 101] width 406 height 105
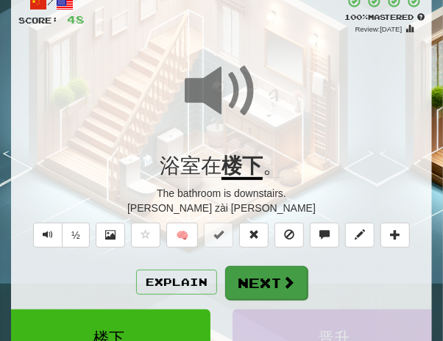
click at [270, 286] on button "Next" at bounding box center [266, 283] width 82 height 34
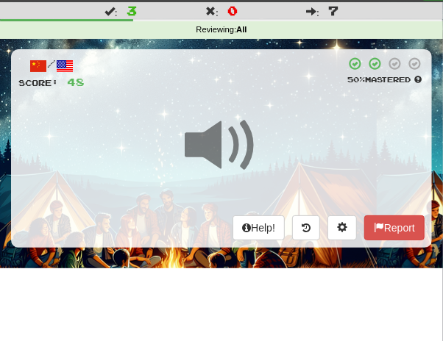
scroll to position [21, 0]
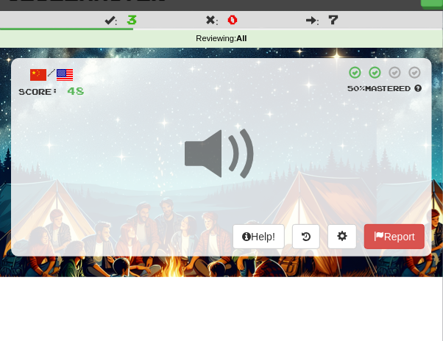
click at [256, 125] on span at bounding box center [222, 155] width 74 height 74
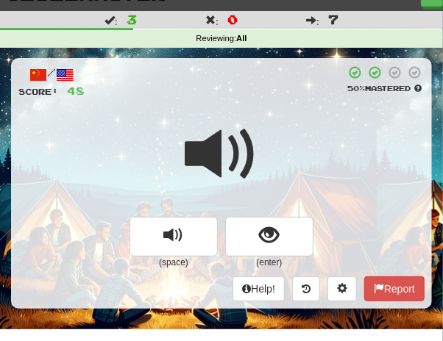
click at [256, 125] on span at bounding box center [222, 155] width 74 height 74
click at [255, 124] on span at bounding box center [222, 155] width 74 height 74
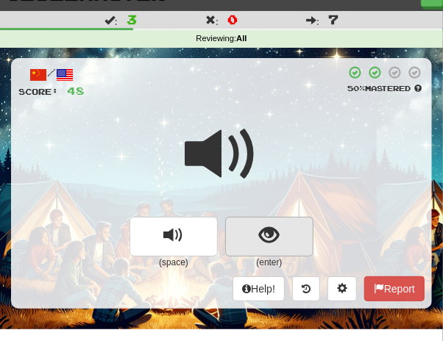
click at [274, 229] on span "show sentence" at bounding box center [270, 236] width 20 height 20
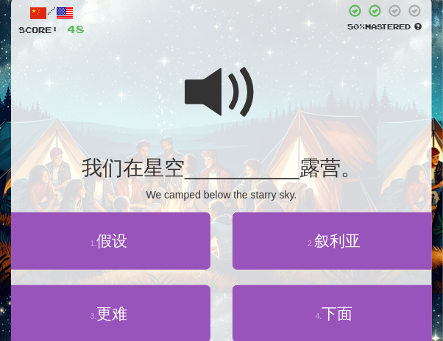
scroll to position [91, 0]
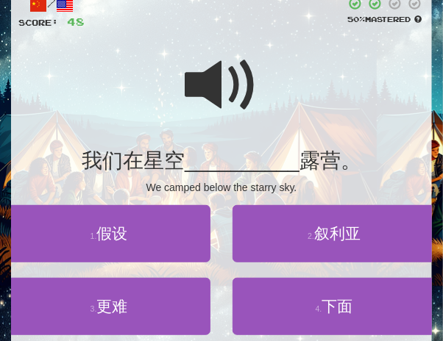
click at [210, 82] on span at bounding box center [222, 86] width 74 height 74
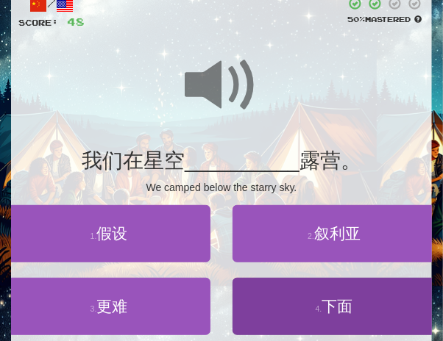
click at [310, 294] on button "4 . 下面" at bounding box center [334, 306] width 203 height 57
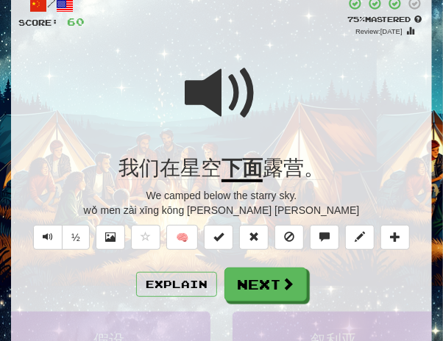
click at [213, 84] on span at bounding box center [222, 94] width 74 height 74
click at [207, 88] on span at bounding box center [222, 94] width 74 height 74
click at [221, 88] on span at bounding box center [222, 94] width 74 height 74
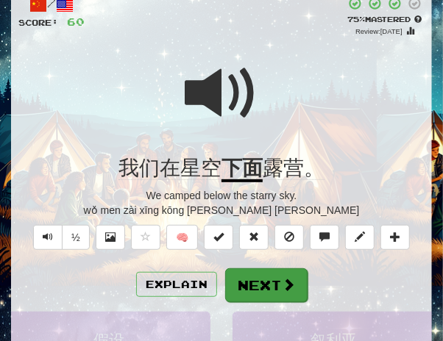
click at [247, 289] on button "Next" at bounding box center [266, 286] width 82 height 34
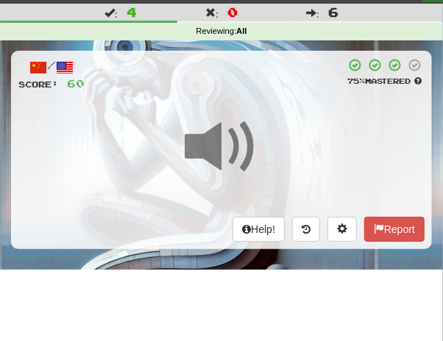
scroll to position [0, 0]
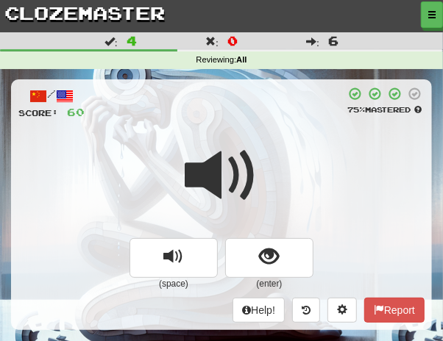
click at [225, 139] on span at bounding box center [222, 176] width 74 height 74
click at [227, 128] on div "/ Score: 60 75 % Mastered (space) (enter) Help! Report" at bounding box center [221, 204] width 421 height 250
click at [231, 162] on span at bounding box center [222, 176] width 74 height 74
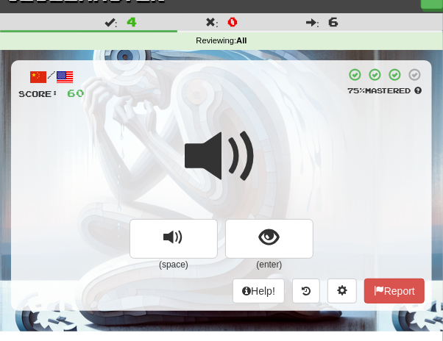
scroll to position [30, 0]
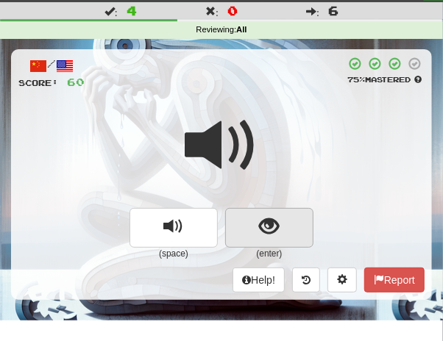
click at [280, 218] on button "show sentence" at bounding box center [269, 228] width 88 height 40
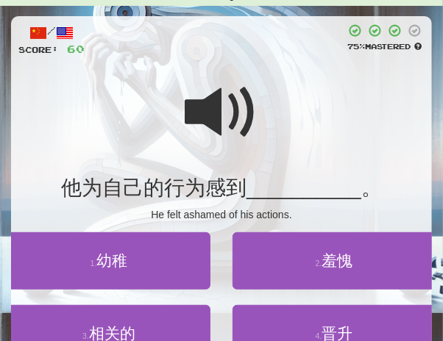
scroll to position [74, 0]
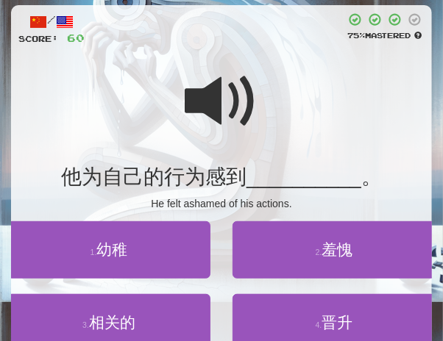
click at [210, 99] on span at bounding box center [222, 102] width 74 height 74
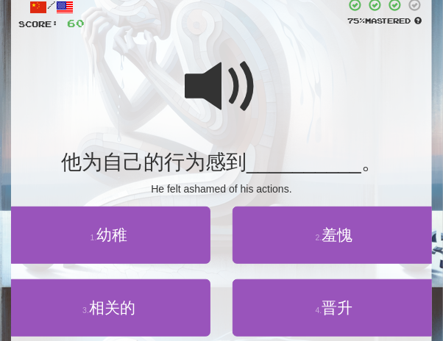
click at [224, 88] on span at bounding box center [222, 87] width 74 height 74
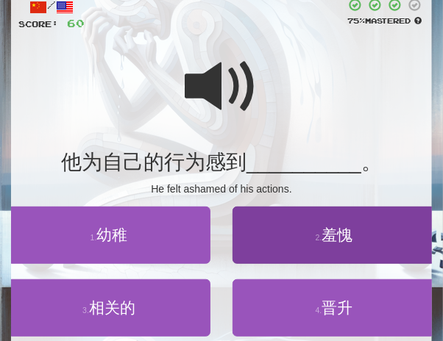
click at [330, 233] on span "羞愧" at bounding box center [337, 235] width 31 height 17
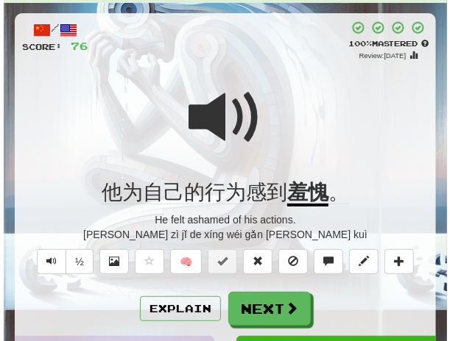
scroll to position [81, 0]
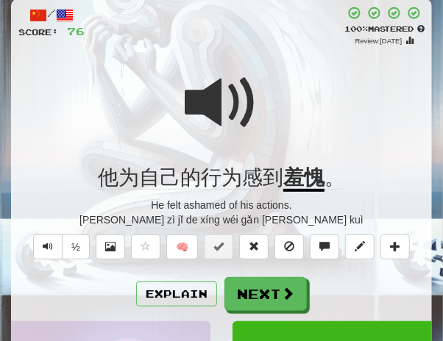
click at [219, 98] on span at bounding box center [222, 103] width 74 height 74
click at [210, 93] on span at bounding box center [222, 103] width 74 height 74
click at [190, 289] on button "Explain" at bounding box center [176, 294] width 81 height 25
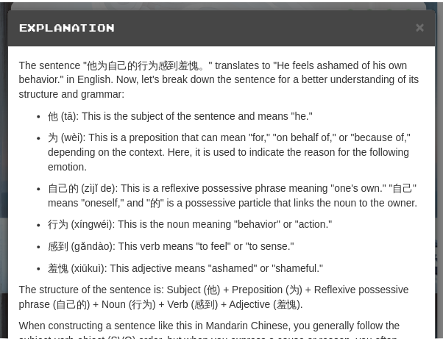
scroll to position [1, 0]
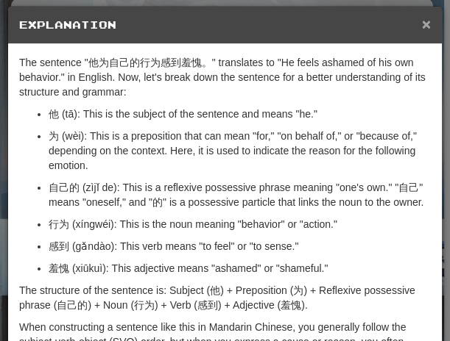
click at [422, 23] on span "×" at bounding box center [426, 23] width 9 height 17
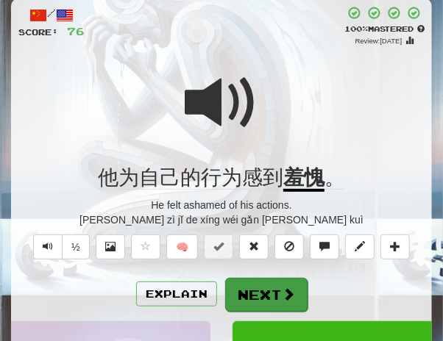
click at [277, 285] on button "Next" at bounding box center [266, 295] width 82 height 34
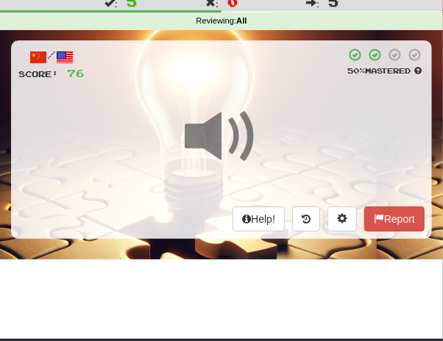
scroll to position [29, 0]
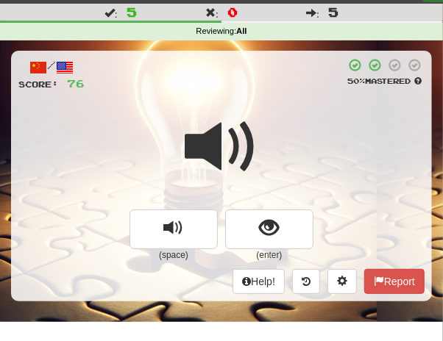
click at [275, 108] on div at bounding box center [221, 156] width 406 height 105
click at [276, 108] on div at bounding box center [221, 156] width 406 height 105
click at [274, 110] on div at bounding box center [221, 156] width 406 height 105
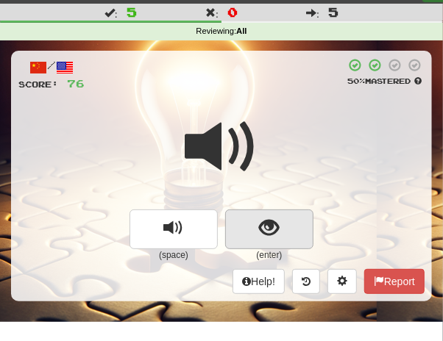
click at [269, 221] on span "show sentence" at bounding box center [270, 229] width 20 height 20
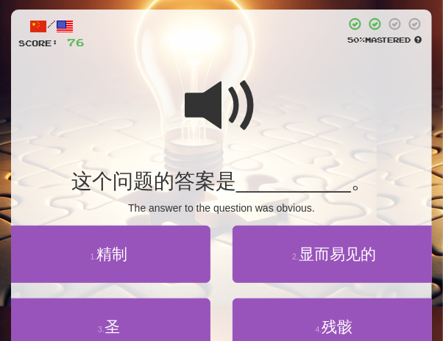
scroll to position [83, 0]
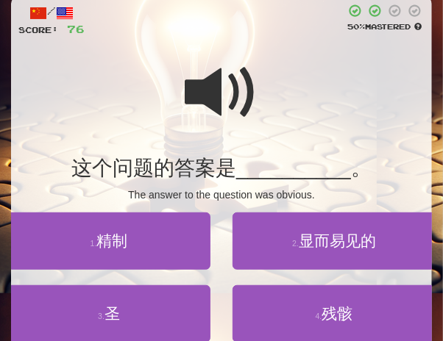
click at [217, 95] on span at bounding box center [222, 93] width 74 height 74
click at [227, 95] on span at bounding box center [222, 93] width 74 height 74
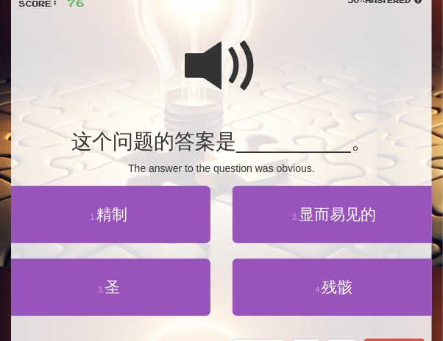
scroll to position [111, 0]
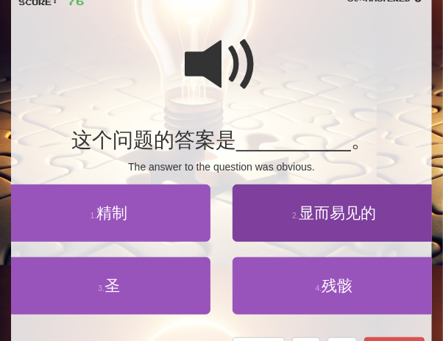
click at [333, 208] on span "显而易见的" at bounding box center [337, 213] width 77 height 17
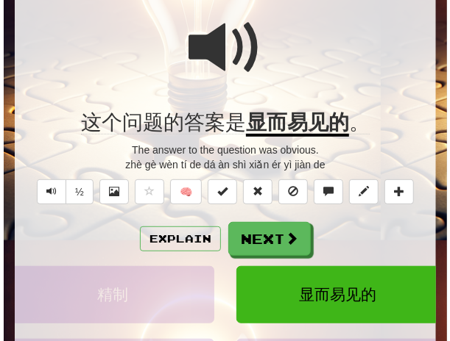
scroll to position [138, 0]
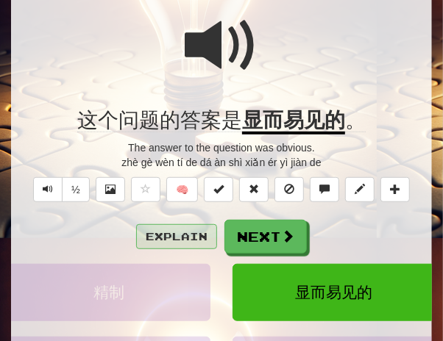
click at [168, 227] on button "Explain" at bounding box center [176, 236] width 81 height 25
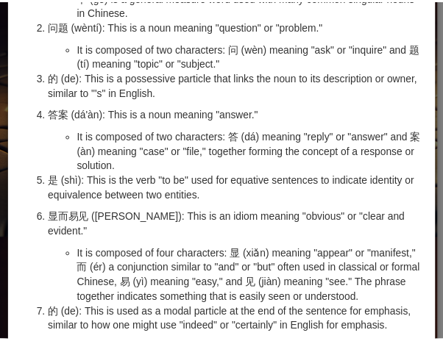
scroll to position [0, 0]
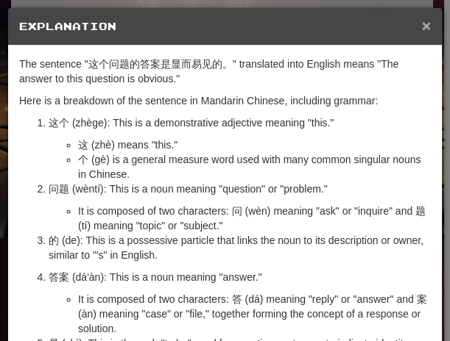
click at [422, 27] on span "×" at bounding box center [426, 25] width 9 height 17
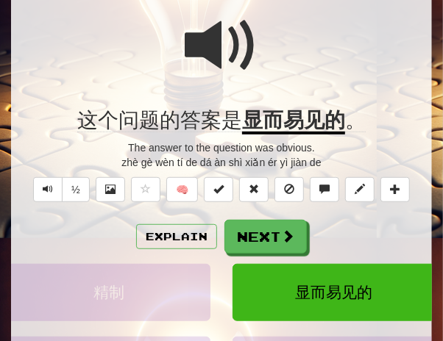
click at [257, 71] on span at bounding box center [222, 46] width 74 height 74
click at [223, 57] on span at bounding box center [222, 46] width 74 height 74
click at [207, 53] on span at bounding box center [222, 46] width 74 height 74
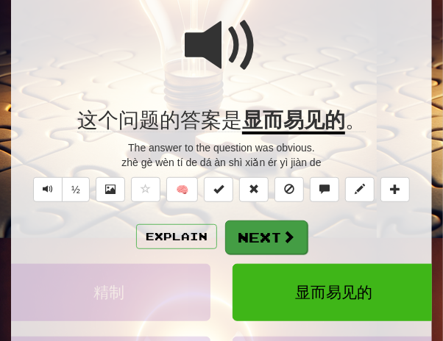
click at [259, 226] on button "Next" at bounding box center [266, 238] width 82 height 34
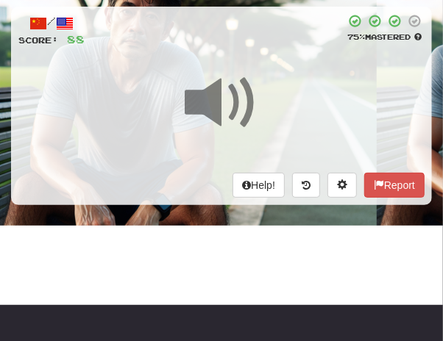
scroll to position [8, 0]
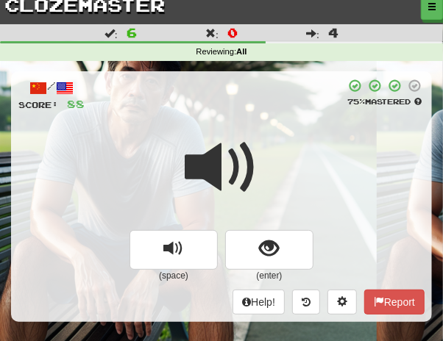
click at [255, 121] on div "/ Score: 88 75 % Mastered (space) (enter) Help! Report" at bounding box center [221, 196] width 421 height 250
click at [225, 157] on span at bounding box center [222, 168] width 74 height 74
click at [257, 137] on span at bounding box center [222, 168] width 74 height 74
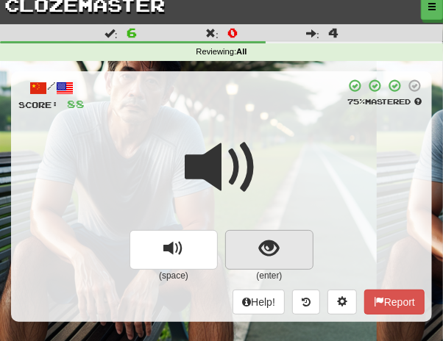
click at [269, 243] on span "show sentence" at bounding box center [270, 249] width 20 height 20
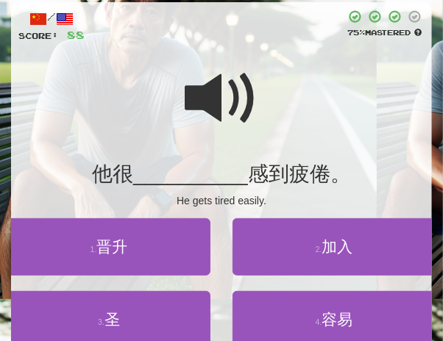
scroll to position [91, 0]
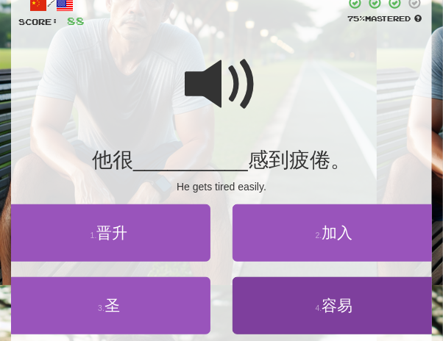
click at [322, 293] on button "4 . 容易" at bounding box center [334, 305] width 203 height 57
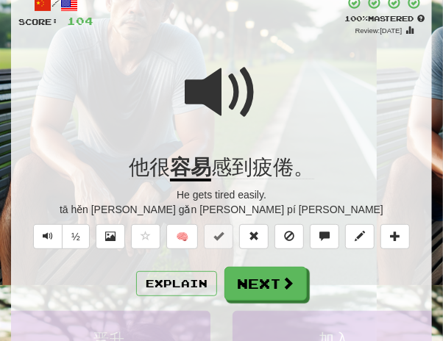
click at [216, 89] on span at bounding box center [222, 93] width 74 height 74
click at [197, 95] on span at bounding box center [222, 93] width 74 height 74
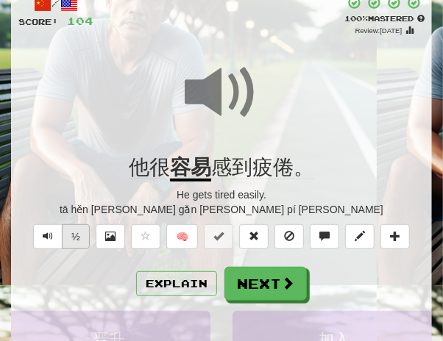
click at [79, 227] on button "½" at bounding box center [76, 236] width 28 height 25
click at [187, 83] on span at bounding box center [222, 93] width 74 height 74
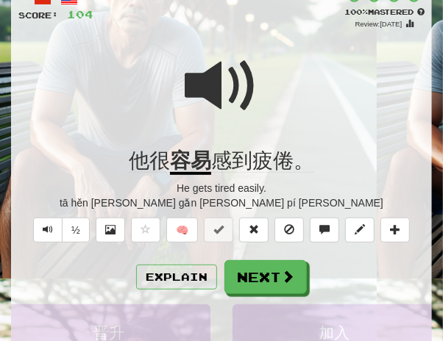
scroll to position [99, 0]
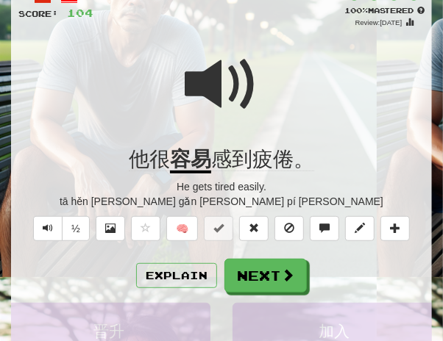
drag, startPoint x: 277, startPoint y: 279, endPoint x: 277, endPoint y: 243, distance: 36.1
click at [277, 278] on button "Next" at bounding box center [265, 276] width 82 height 34
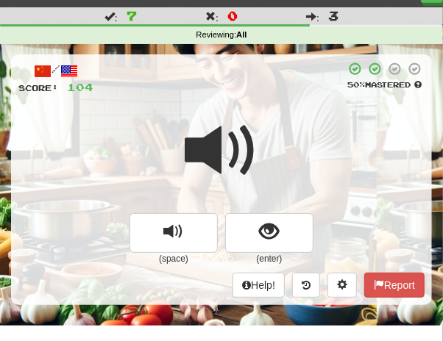
scroll to position [39, 0]
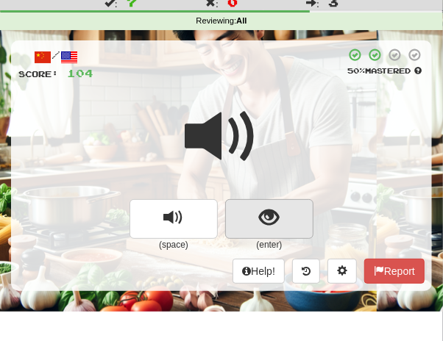
click at [272, 213] on span "show sentence" at bounding box center [270, 218] width 20 height 20
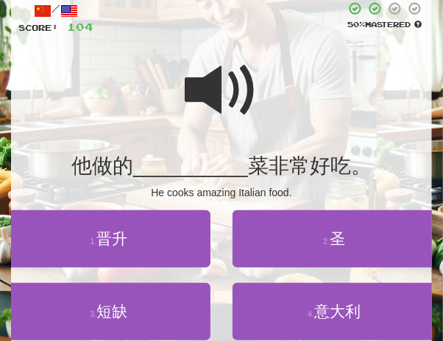
scroll to position [93, 0]
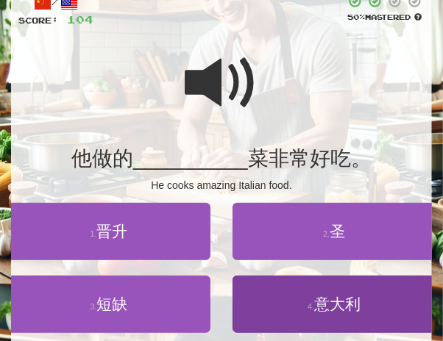
click at [344, 292] on button "4 . 意大利" at bounding box center [334, 304] width 203 height 57
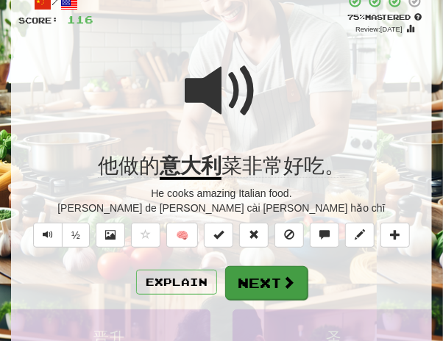
click at [258, 288] on button "Next" at bounding box center [266, 283] width 82 height 34
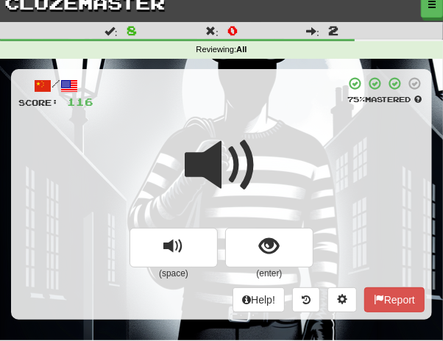
scroll to position [24, 0]
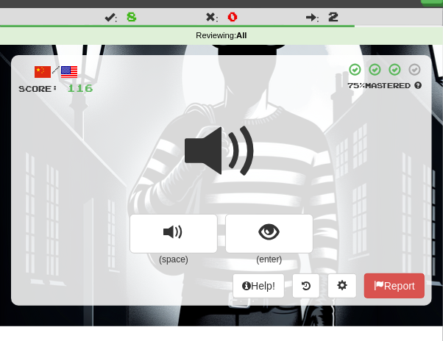
click at [259, 137] on div at bounding box center [221, 161] width 406 height 105
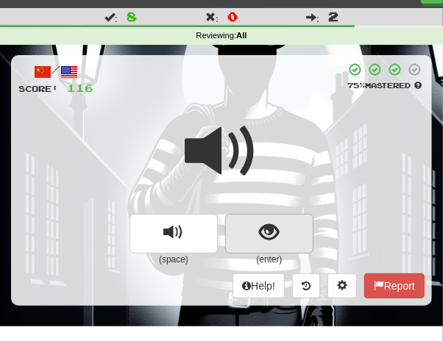
click at [269, 240] on span "show sentence" at bounding box center [270, 233] width 20 height 20
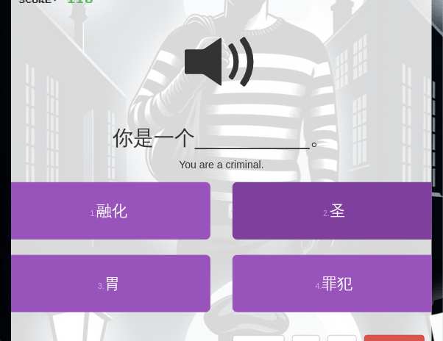
scroll to position [115, 0]
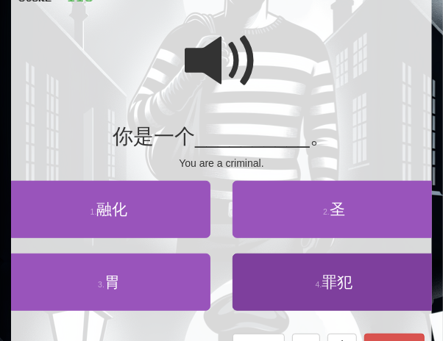
click at [327, 286] on span "罪犯" at bounding box center [337, 282] width 31 height 17
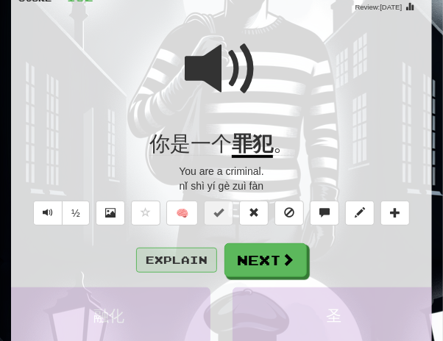
click at [182, 252] on button "Explain" at bounding box center [176, 260] width 81 height 25
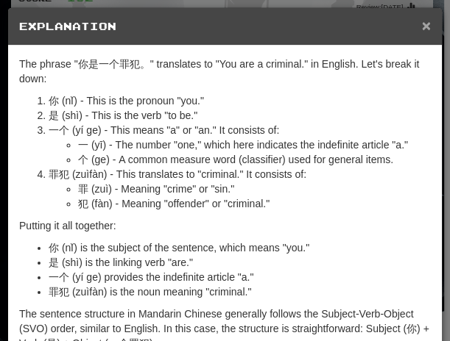
click at [423, 26] on span "×" at bounding box center [426, 25] width 9 height 17
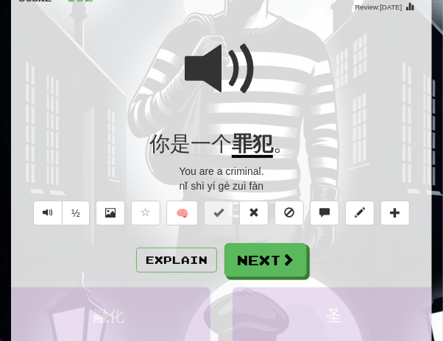
click at [221, 75] on span at bounding box center [222, 69] width 74 height 74
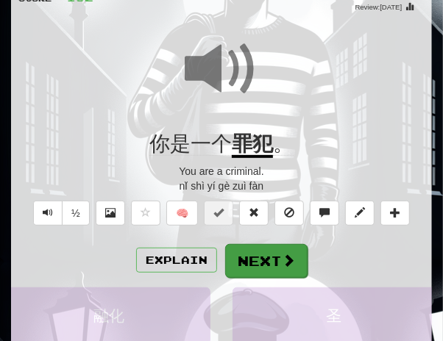
click at [278, 260] on button "Next" at bounding box center [266, 261] width 82 height 34
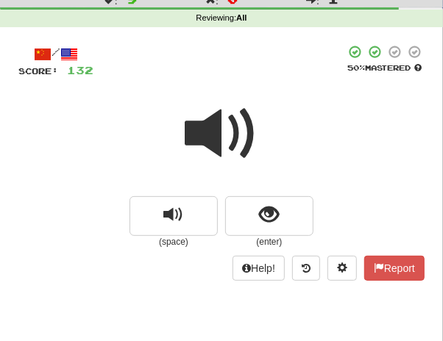
scroll to position [43, 0]
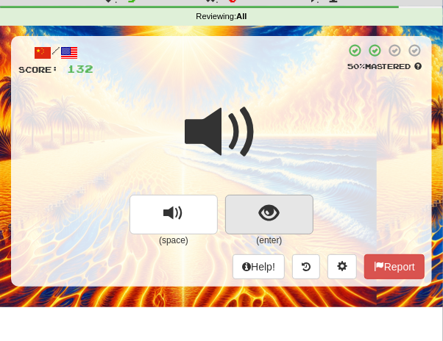
click at [269, 214] on span "show sentence" at bounding box center [270, 214] width 20 height 20
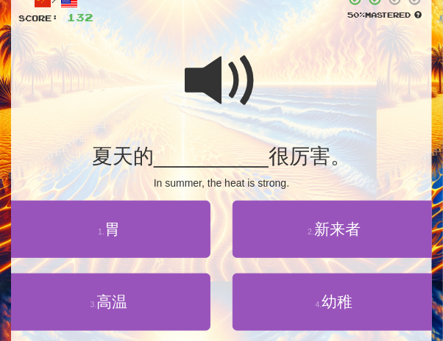
scroll to position [106, 0]
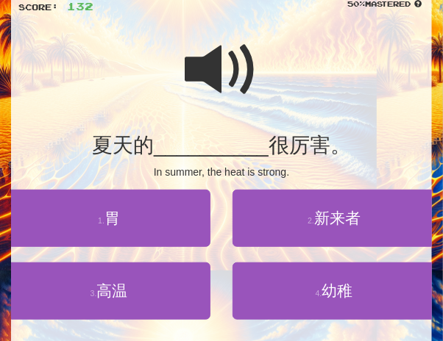
click at [216, 77] on span at bounding box center [222, 70] width 74 height 74
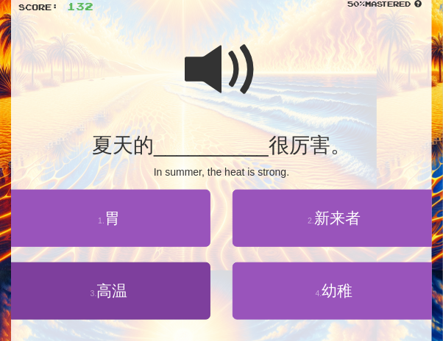
click at [127, 295] on span "高温" at bounding box center [111, 291] width 31 height 17
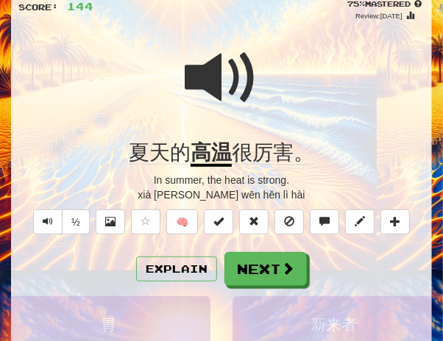
click at [206, 89] on span at bounding box center [222, 78] width 74 height 74
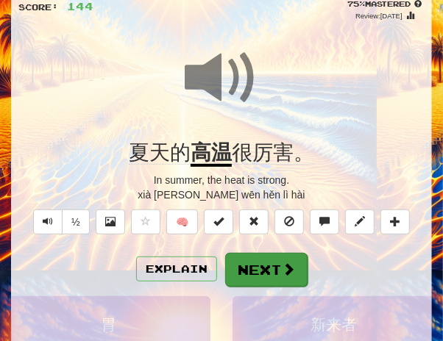
click at [266, 255] on button "Next" at bounding box center [266, 270] width 82 height 34
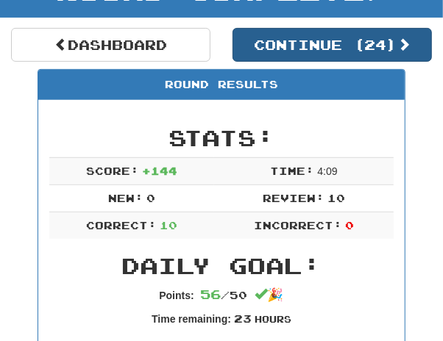
click at [316, 40] on button "Continue ( 24 )" at bounding box center [332, 45] width 199 height 34
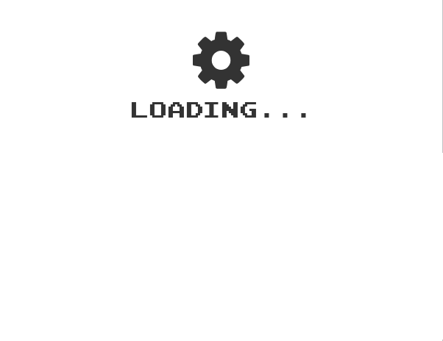
scroll to position [24, 0]
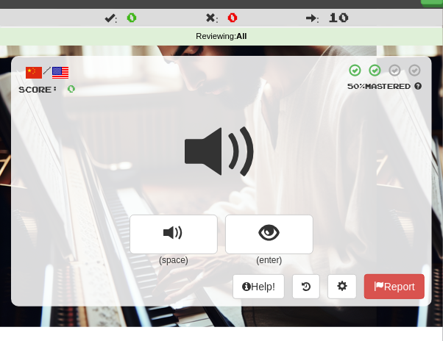
click at [263, 113] on div at bounding box center [221, 162] width 406 height 105
click at [263, 116] on div at bounding box center [221, 162] width 406 height 105
click at [272, 118] on div at bounding box center [221, 162] width 406 height 105
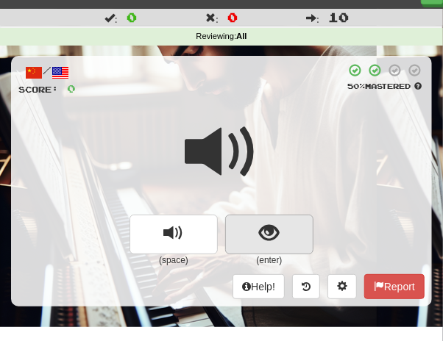
click at [269, 235] on span "show sentence" at bounding box center [270, 234] width 20 height 20
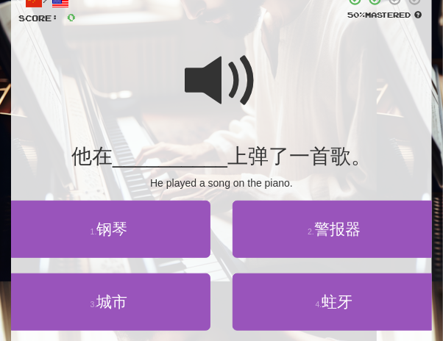
scroll to position [97, 0]
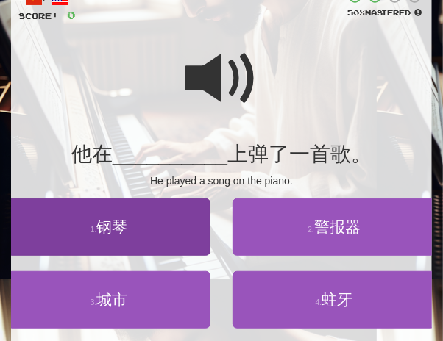
click at [109, 230] on span "钢琴" at bounding box center [111, 227] width 31 height 17
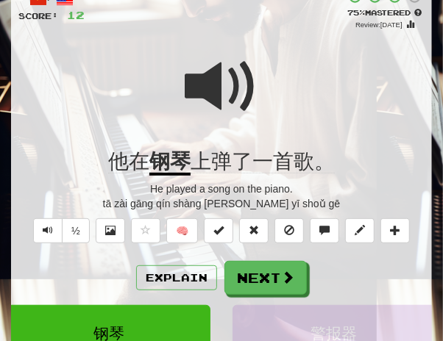
click at [206, 91] on span at bounding box center [222, 87] width 74 height 74
click at [218, 93] on span at bounding box center [222, 87] width 74 height 74
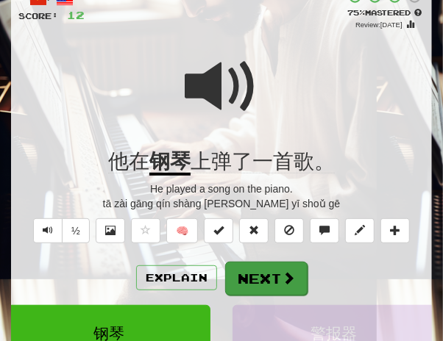
click at [266, 272] on button "Next" at bounding box center [266, 279] width 82 height 34
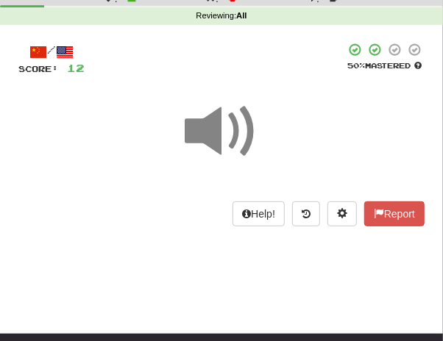
scroll to position [0, 0]
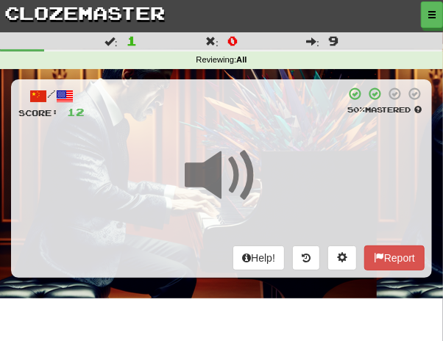
click at [262, 139] on div at bounding box center [221, 185] width 406 height 105
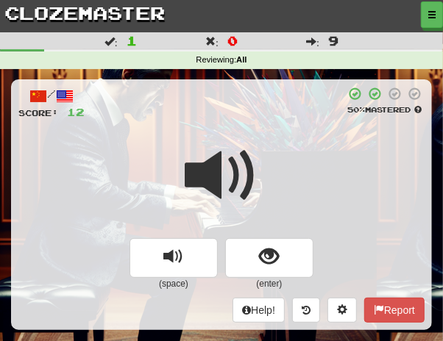
click at [262, 139] on div at bounding box center [221, 185] width 406 height 105
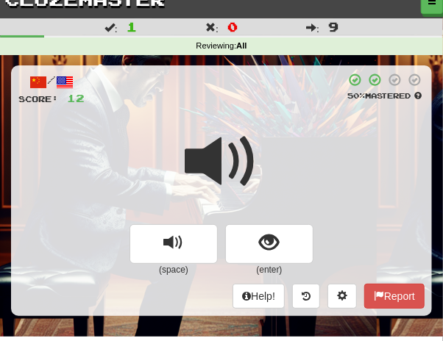
scroll to position [15, 0]
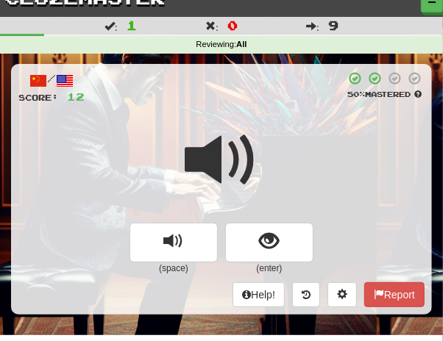
click at [274, 186] on div at bounding box center [221, 170] width 406 height 105
click at [270, 266] on small "(enter)" at bounding box center [269, 269] width 88 height 13
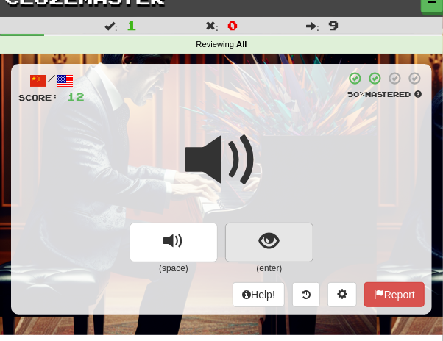
click at [269, 249] on span "show sentence" at bounding box center [270, 242] width 20 height 20
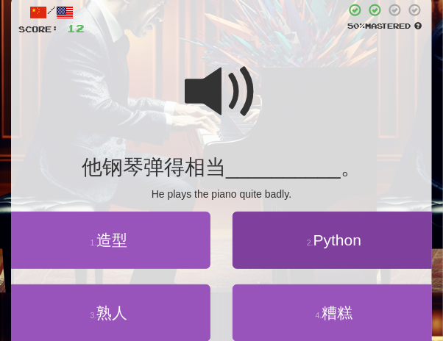
scroll to position [98, 0]
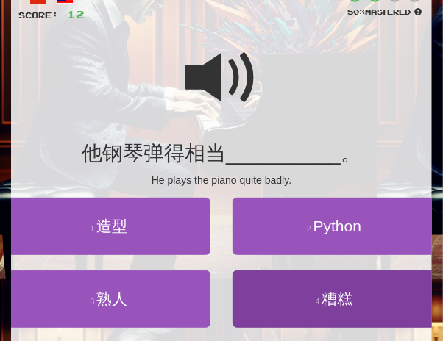
click at [333, 298] on span "糟糕" at bounding box center [337, 299] width 31 height 17
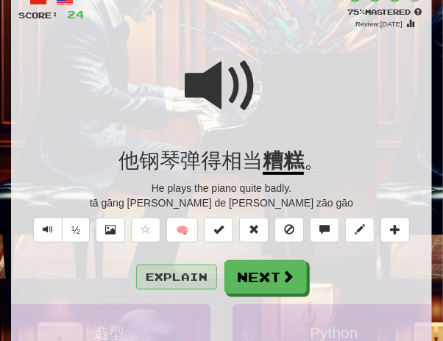
click at [176, 274] on button "Explain" at bounding box center [176, 277] width 81 height 25
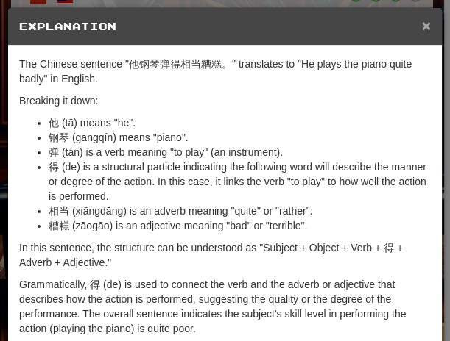
click at [422, 28] on span "×" at bounding box center [426, 25] width 9 height 17
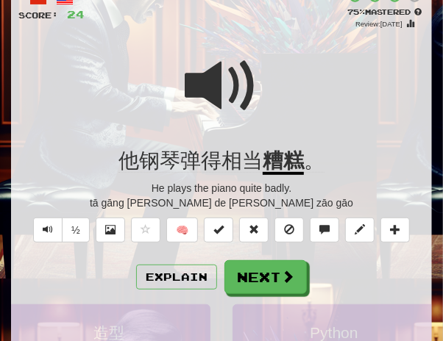
click at [260, 88] on div at bounding box center [221, 95] width 406 height 105
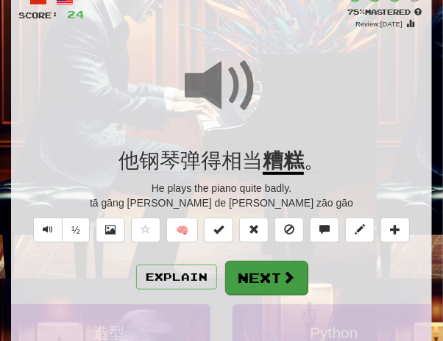
click at [239, 280] on button "Next" at bounding box center [266, 278] width 82 height 34
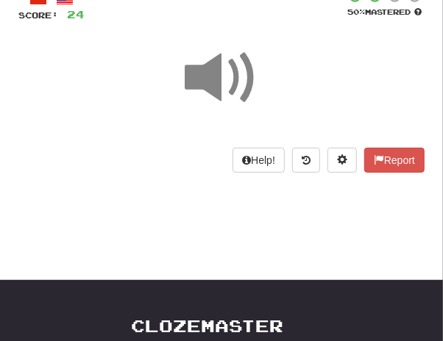
scroll to position [0, 0]
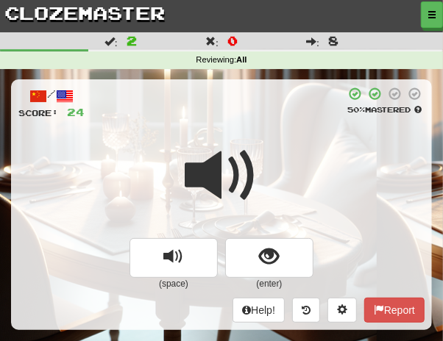
click at [246, 143] on span at bounding box center [222, 176] width 74 height 74
click at [247, 143] on span at bounding box center [222, 176] width 74 height 74
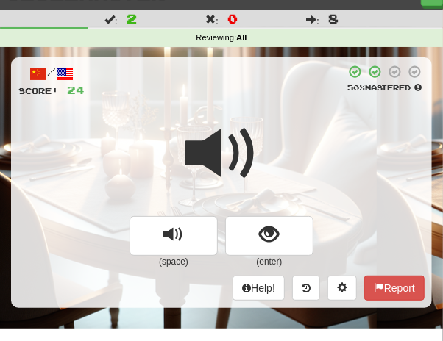
scroll to position [24, 0]
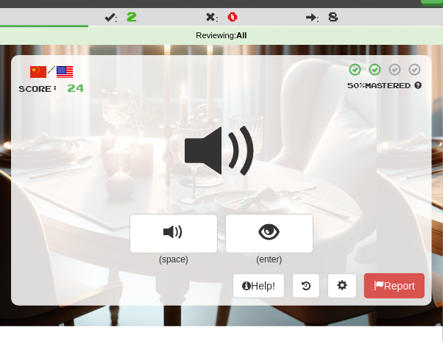
click at [238, 182] on span at bounding box center [222, 152] width 74 height 74
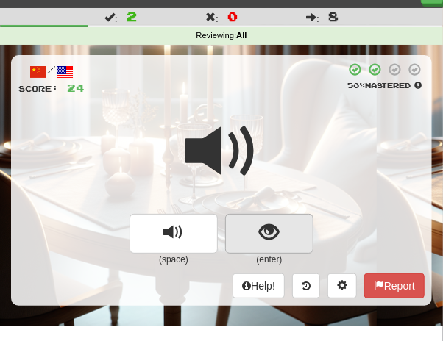
click at [271, 225] on span "show sentence" at bounding box center [270, 233] width 20 height 20
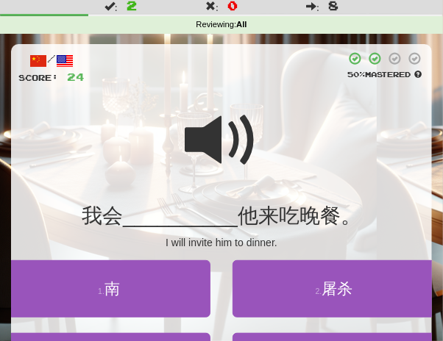
scroll to position [46, 0]
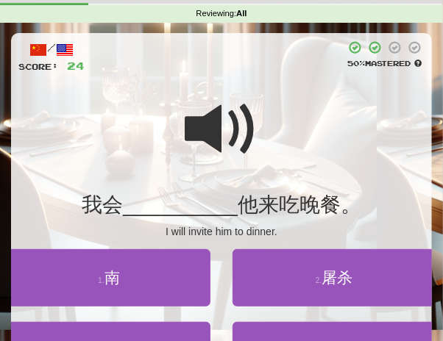
click at [207, 141] on span at bounding box center [222, 130] width 74 height 74
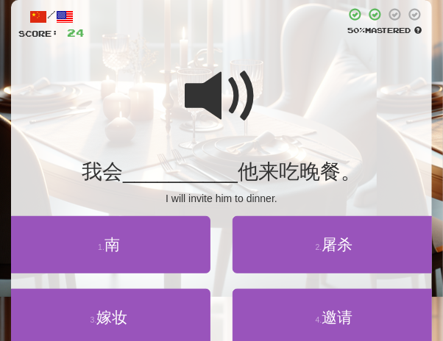
scroll to position [81, 0]
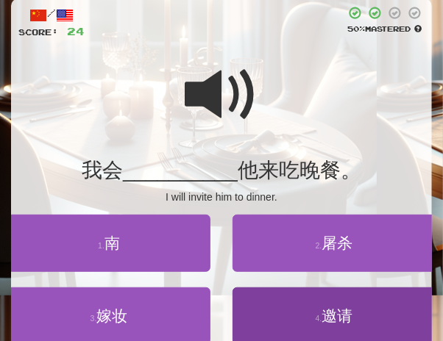
click at [337, 313] on span "邀请" at bounding box center [337, 316] width 31 height 17
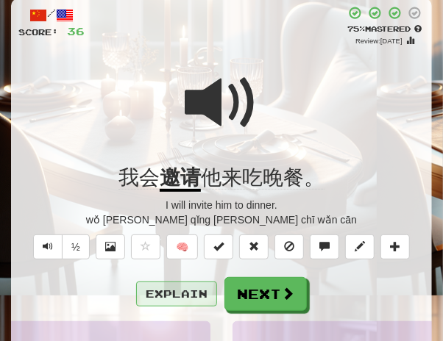
click at [197, 295] on button "Explain" at bounding box center [176, 294] width 81 height 25
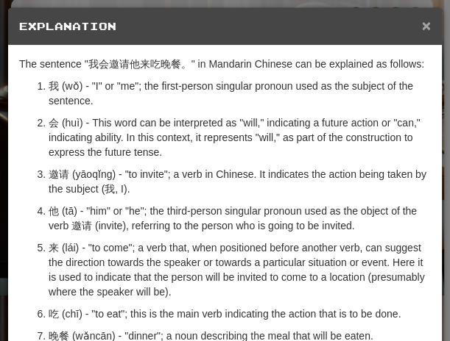
click at [422, 29] on span "×" at bounding box center [426, 25] width 9 height 17
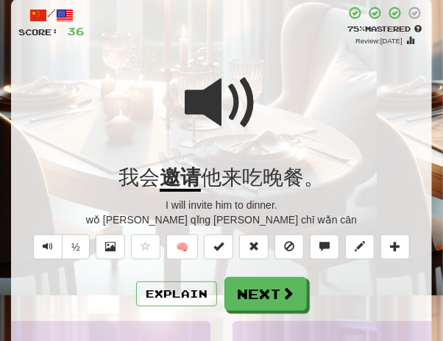
click at [208, 110] on span at bounding box center [222, 103] width 74 height 74
click at [196, 113] on span at bounding box center [222, 103] width 74 height 74
click at [198, 110] on span at bounding box center [222, 103] width 74 height 74
click at [199, 105] on span at bounding box center [222, 103] width 74 height 74
click at [205, 111] on span at bounding box center [222, 103] width 74 height 74
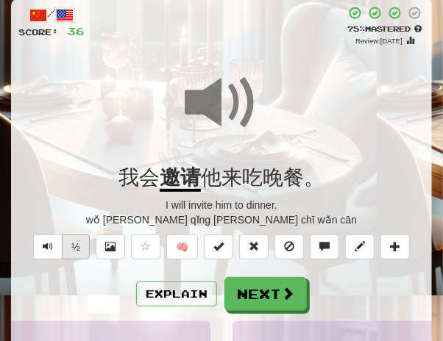
click at [85, 245] on button "½" at bounding box center [76, 247] width 28 height 25
click at [210, 102] on span at bounding box center [222, 103] width 74 height 74
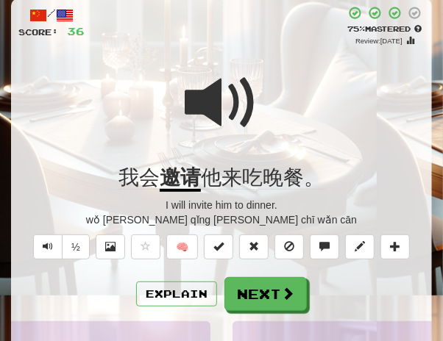
click at [272, 279] on button "Next" at bounding box center [265, 294] width 82 height 34
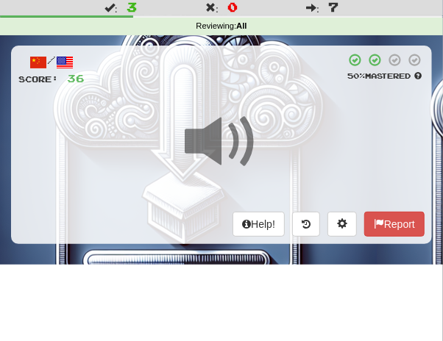
scroll to position [23, 0]
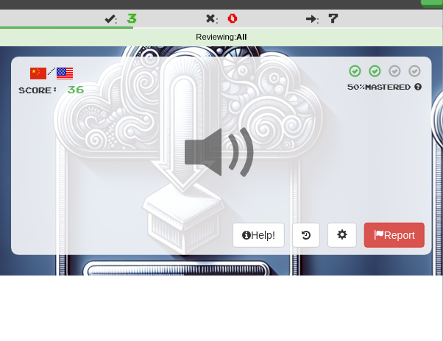
click at [273, 137] on div at bounding box center [221, 162] width 406 height 105
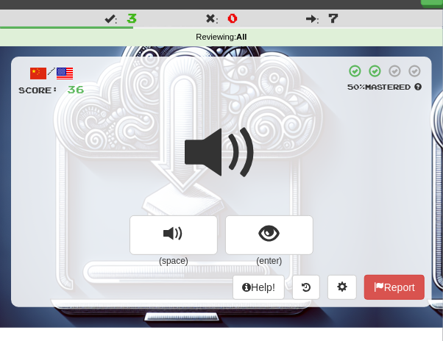
scroll to position [24, 0]
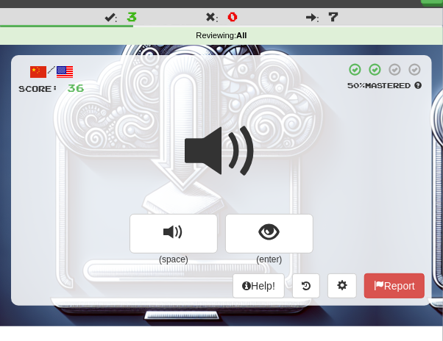
click at [260, 149] on div at bounding box center [221, 161] width 406 height 105
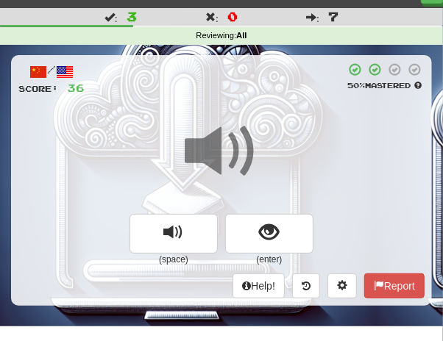
scroll to position [26, 0]
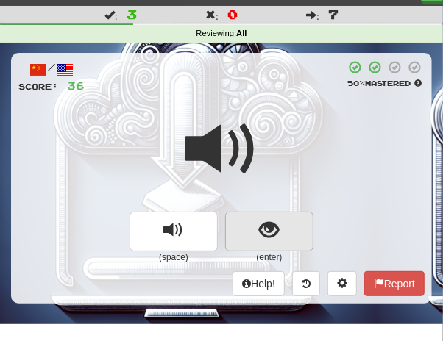
click at [258, 223] on button "show sentence" at bounding box center [269, 232] width 88 height 40
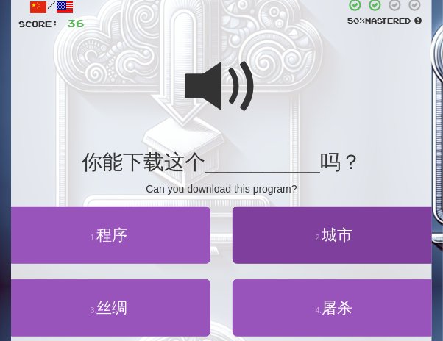
scroll to position [91, 0]
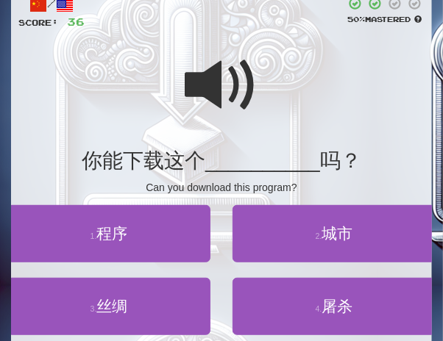
click at [204, 99] on span at bounding box center [222, 86] width 74 height 74
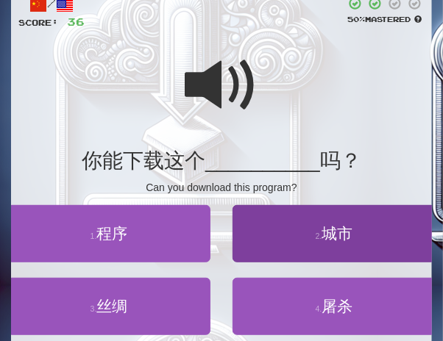
click at [336, 233] on span "城市" at bounding box center [337, 233] width 31 height 17
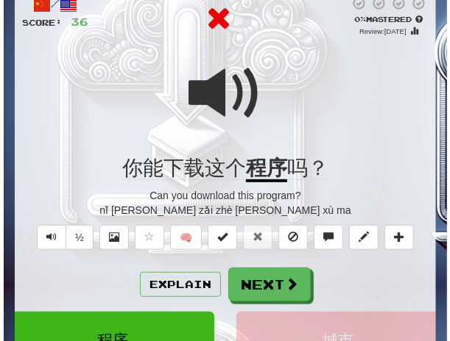
scroll to position [102, 0]
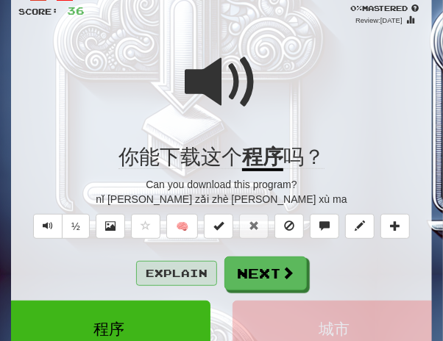
click at [178, 271] on button "Explain" at bounding box center [176, 273] width 81 height 25
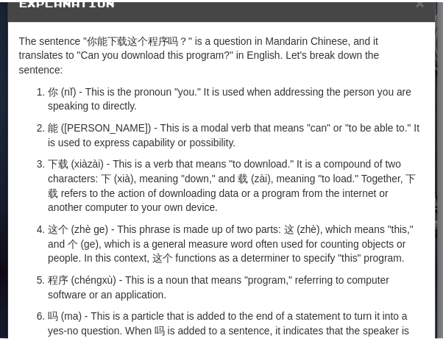
scroll to position [0, 0]
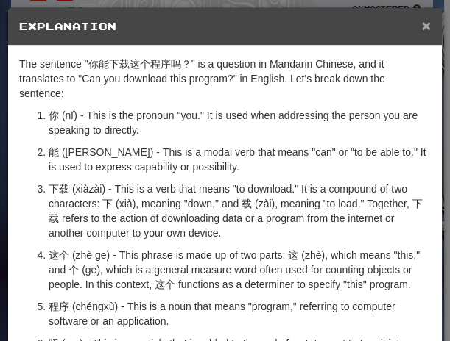
click at [422, 28] on span "×" at bounding box center [426, 25] width 9 height 17
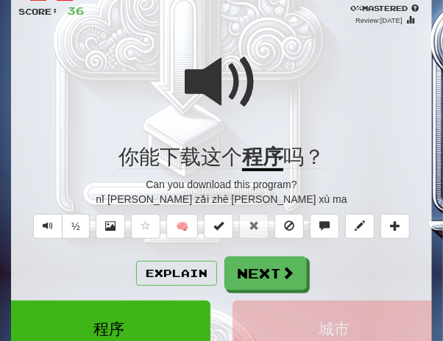
click at [221, 100] on span at bounding box center [222, 83] width 74 height 74
click at [219, 102] on span at bounding box center [222, 83] width 74 height 74
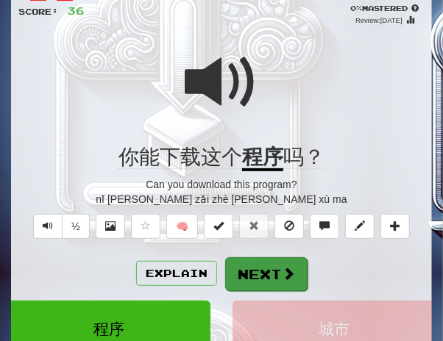
click at [264, 281] on button "Next" at bounding box center [266, 275] width 82 height 34
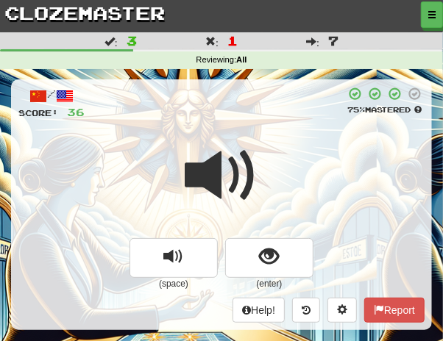
click at [249, 140] on span at bounding box center [222, 176] width 74 height 74
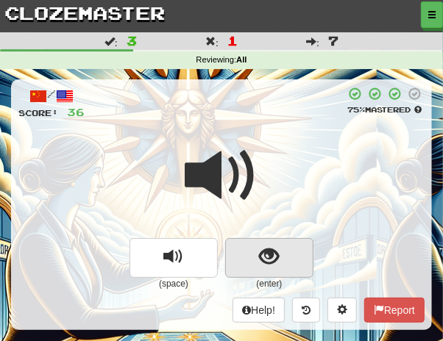
click at [275, 258] on span "show sentence" at bounding box center [270, 257] width 20 height 20
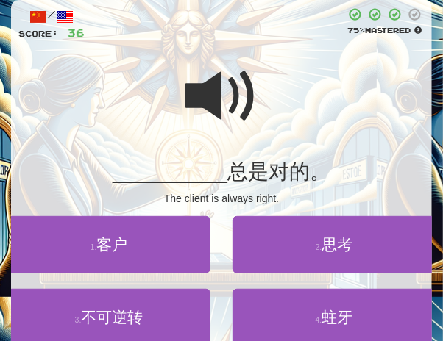
scroll to position [87, 0]
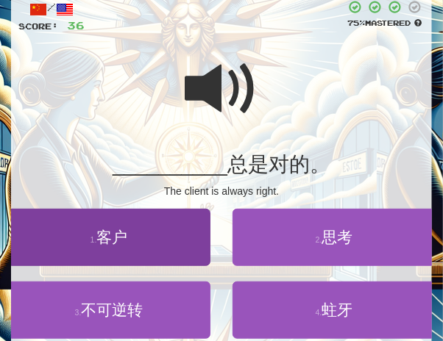
click at [115, 240] on span "客户" at bounding box center [111, 237] width 31 height 17
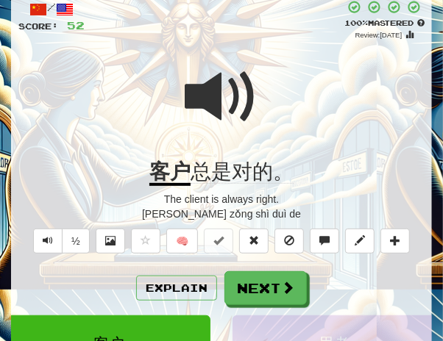
click at [231, 129] on span at bounding box center [222, 97] width 74 height 74
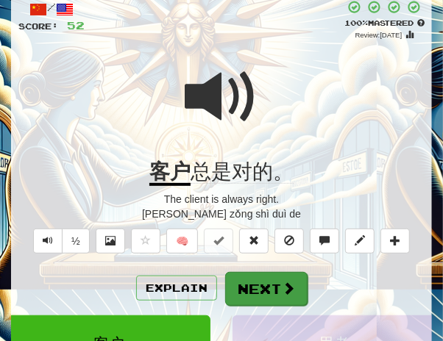
click at [275, 277] on button "Next" at bounding box center [266, 289] width 82 height 34
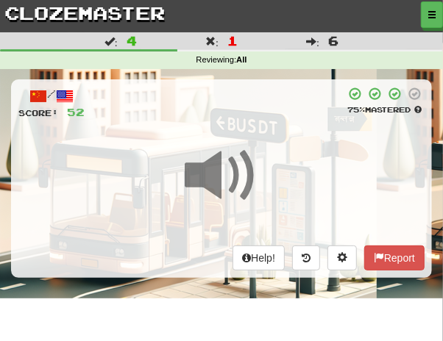
scroll to position [1, 0]
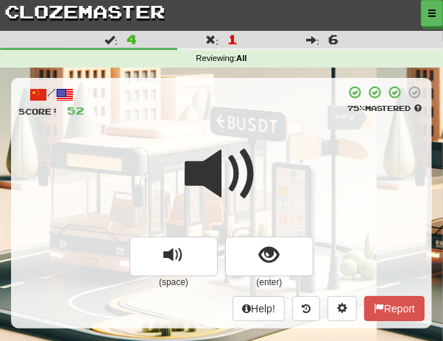
click at [265, 146] on div at bounding box center [221, 184] width 406 height 105
click at [265, 147] on div at bounding box center [221, 184] width 406 height 105
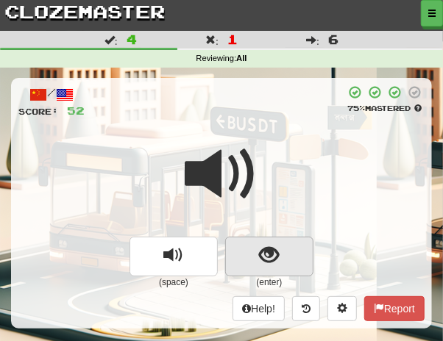
click at [265, 258] on span "show sentence" at bounding box center [270, 256] width 20 height 20
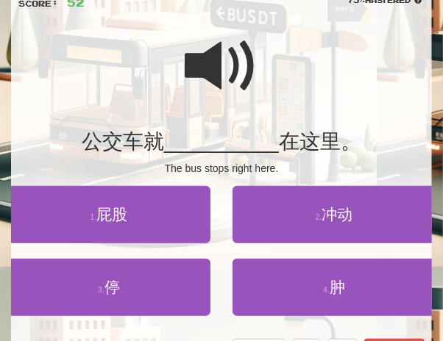
scroll to position [112, 0]
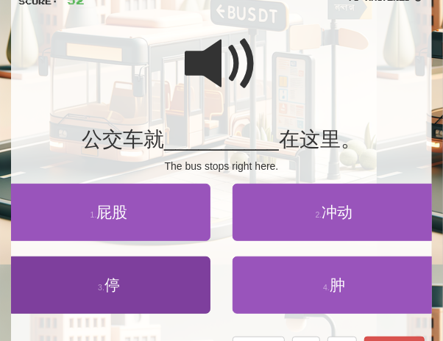
click at [122, 290] on button "3 . 停" at bounding box center [108, 285] width 203 height 57
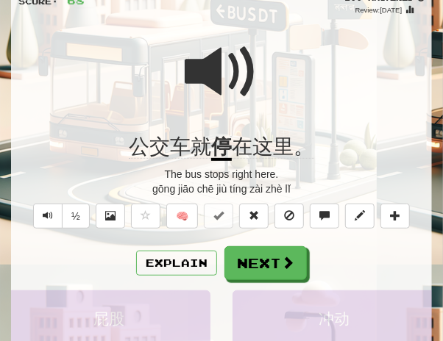
click at [214, 74] on span at bounding box center [222, 72] width 74 height 74
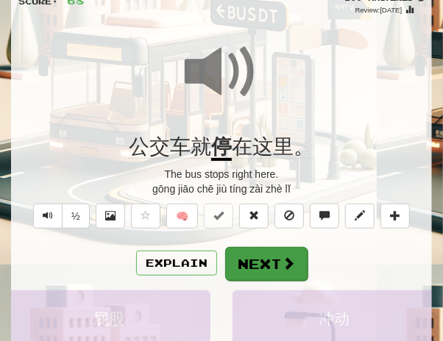
click at [238, 260] on button "Next" at bounding box center [266, 264] width 82 height 34
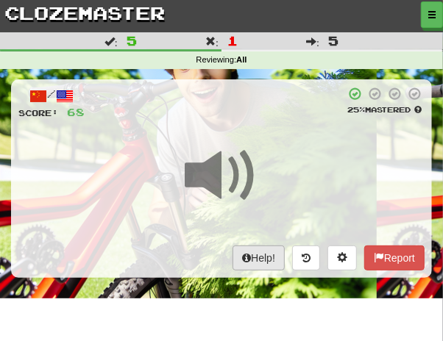
scroll to position [1, 0]
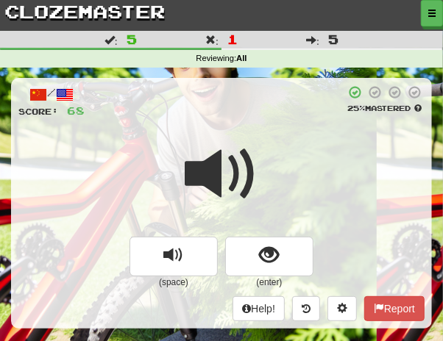
click at [260, 166] on div at bounding box center [221, 184] width 406 height 105
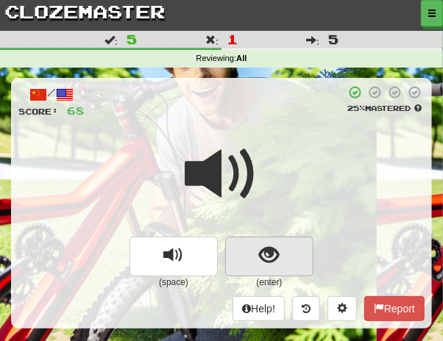
click at [266, 252] on span "show sentence" at bounding box center [270, 256] width 20 height 20
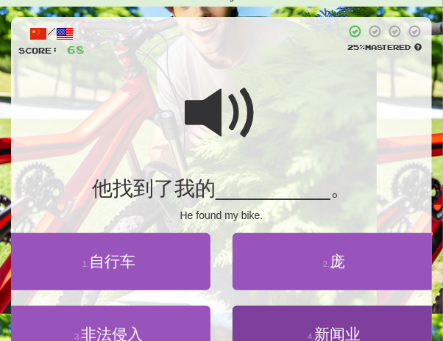
scroll to position [77, 0]
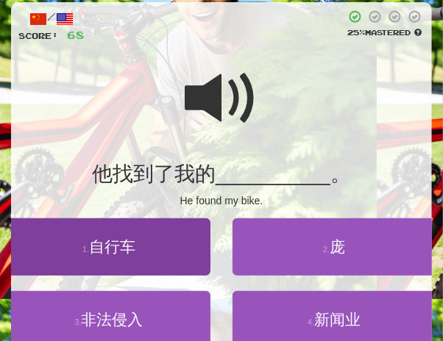
click at [117, 245] on span "自行车" at bounding box center [112, 246] width 46 height 17
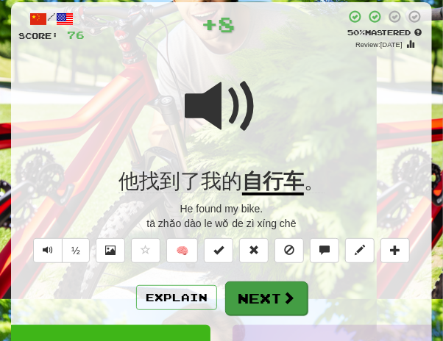
click at [269, 295] on button "Next" at bounding box center [266, 299] width 82 height 34
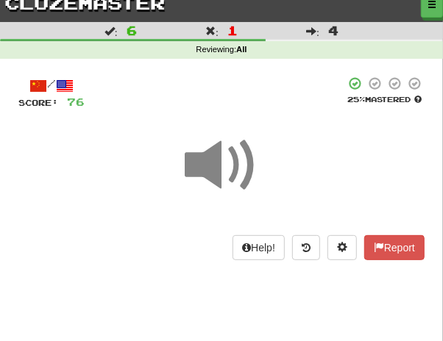
scroll to position [0, 0]
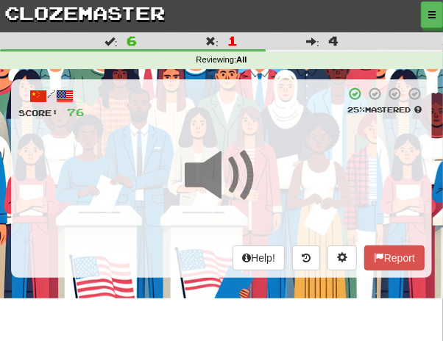
click at [249, 139] on span at bounding box center [222, 176] width 74 height 74
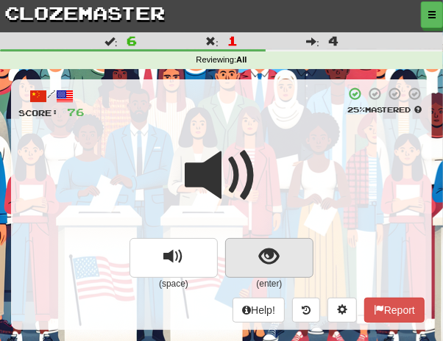
click at [266, 263] on span "show sentence" at bounding box center [270, 257] width 20 height 20
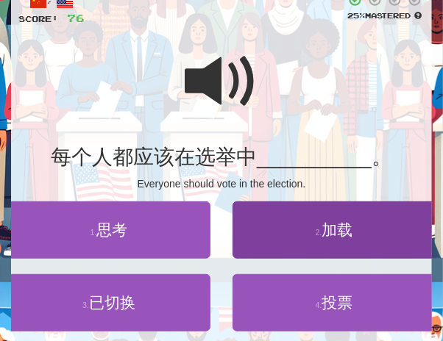
scroll to position [83, 0]
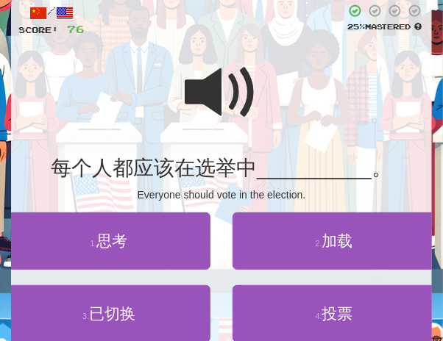
click at [216, 107] on span at bounding box center [222, 93] width 74 height 74
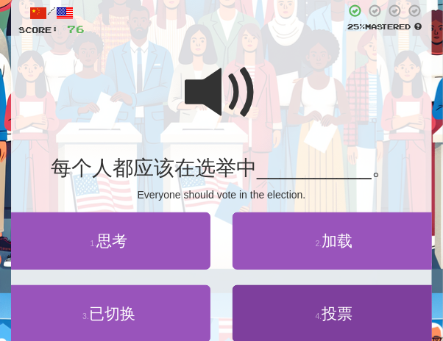
click at [336, 318] on span "投票" at bounding box center [337, 313] width 31 height 17
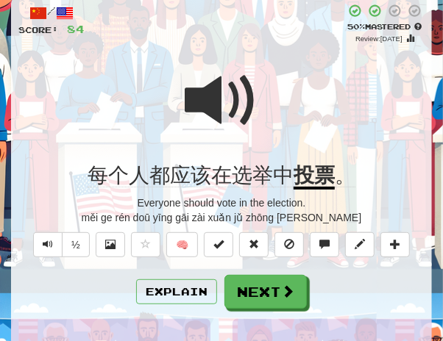
click at [219, 100] on span at bounding box center [222, 101] width 74 height 74
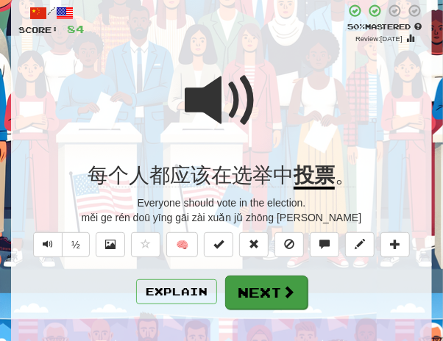
click at [259, 279] on button "Next" at bounding box center [266, 293] width 82 height 34
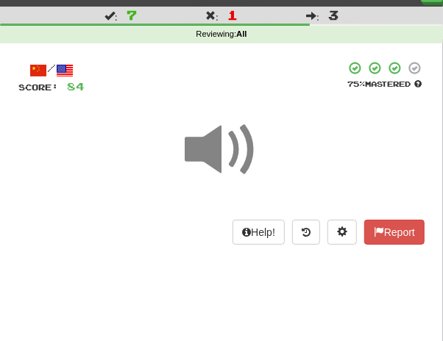
scroll to position [0, 0]
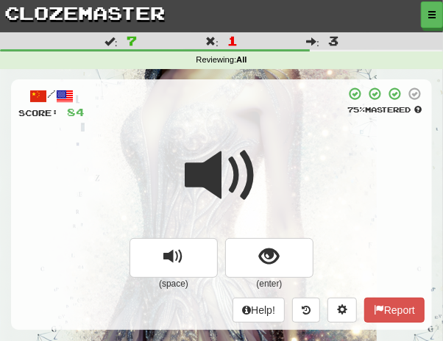
click at [255, 152] on span at bounding box center [222, 176] width 74 height 74
click at [255, 155] on span at bounding box center [222, 176] width 74 height 74
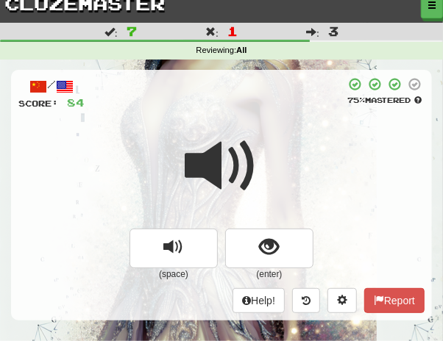
click at [263, 151] on div at bounding box center [221, 176] width 406 height 105
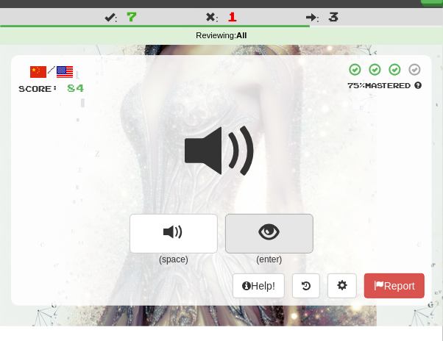
click at [266, 229] on span "show sentence" at bounding box center [270, 233] width 20 height 20
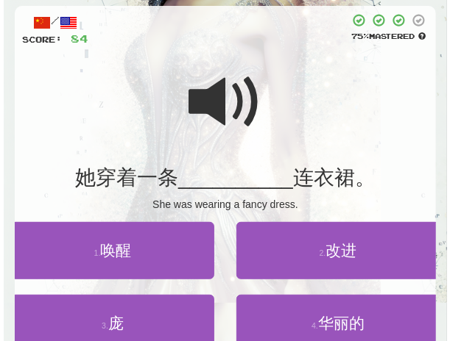
scroll to position [85, 0]
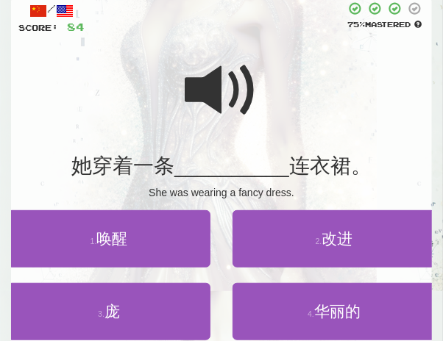
click at [213, 105] on span at bounding box center [222, 91] width 74 height 74
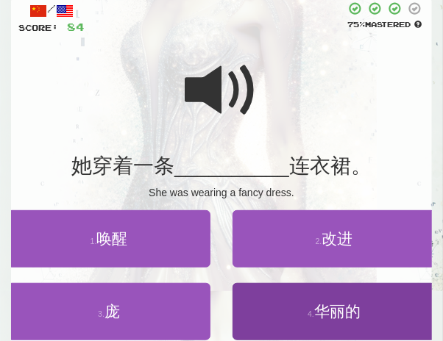
click at [327, 304] on span "华丽的" at bounding box center [337, 311] width 46 height 17
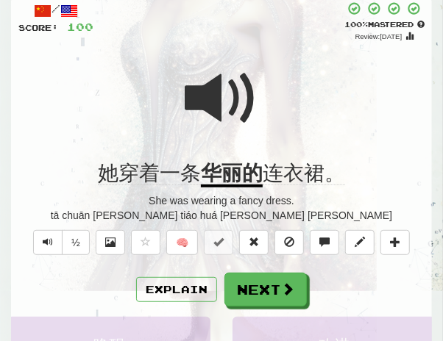
click at [202, 99] on span at bounding box center [222, 99] width 74 height 74
click at [178, 290] on button "Explain" at bounding box center [176, 289] width 81 height 25
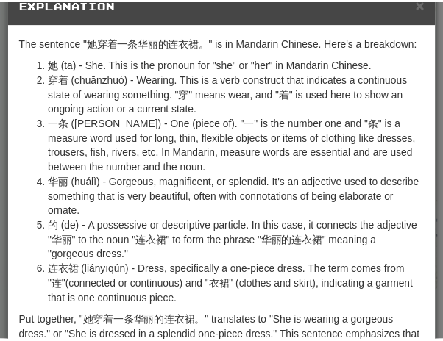
scroll to position [20, 0]
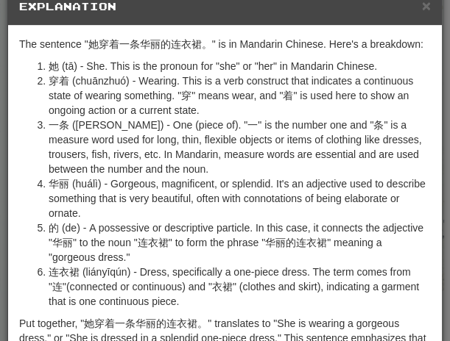
click at [412, 8] on h5 "Explanation" at bounding box center [224, 6] width 411 height 15
click at [413, 8] on h5 "Explanation" at bounding box center [224, 6] width 411 height 15
click at [422, 7] on span "×" at bounding box center [426, 5] width 9 height 17
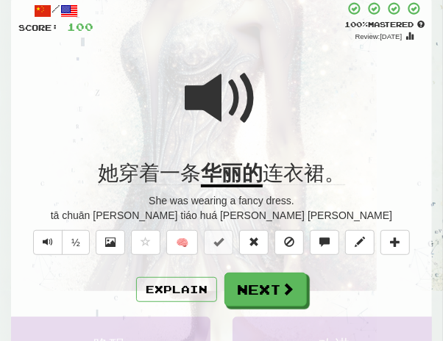
click at [255, 131] on span at bounding box center [222, 99] width 74 height 74
click at [201, 102] on span at bounding box center [222, 99] width 74 height 74
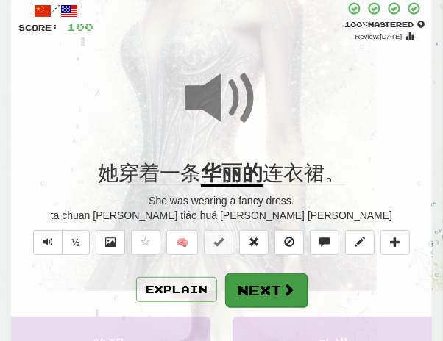
click at [249, 279] on button "Next" at bounding box center [266, 291] width 82 height 34
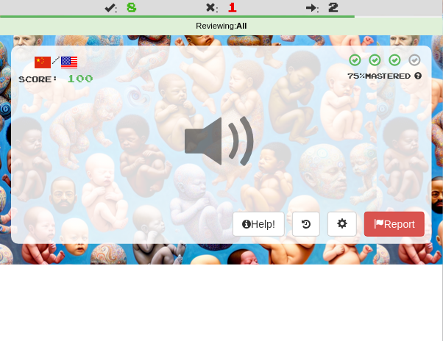
scroll to position [21, 0]
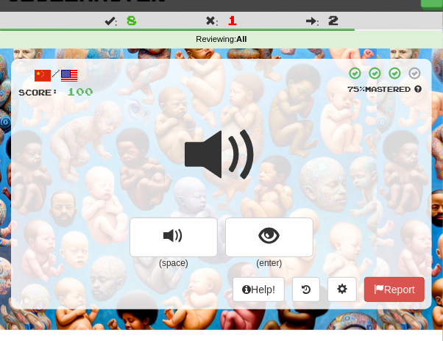
click at [263, 130] on div at bounding box center [221, 165] width 406 height 105
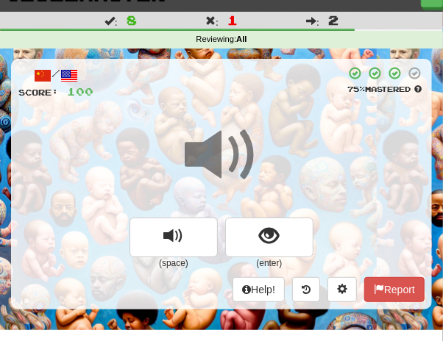
click at [260, 132] on div at bounding box center [221, 165] width 406 height 105
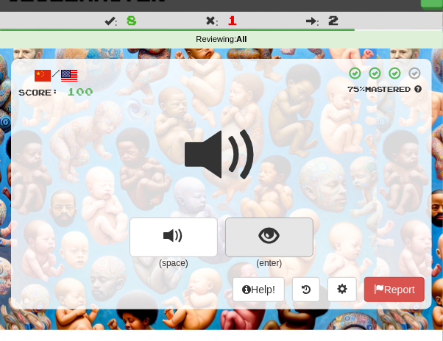
click at [269, 239] on span "show sentence" at bounding box center [270, 237] width 20 height 20
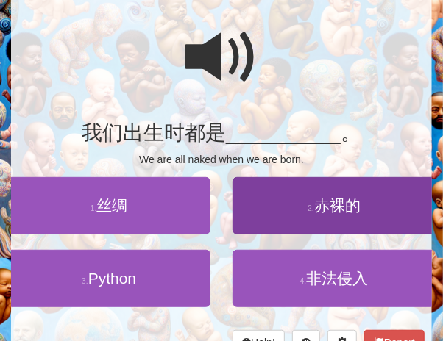
scroll to position [120, 0]
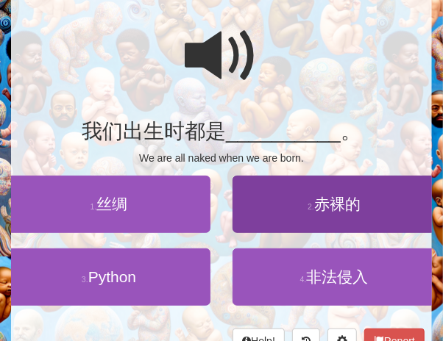
click at [318, 216] on button "2 . 赤裸的" at bounding box center [334, 204] width 203 height 57
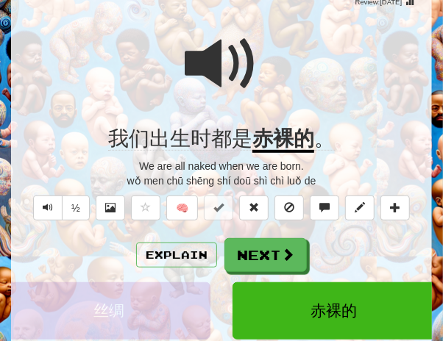
click at [211, 78] on span at bounding box center [222, 64] width 74 height 74
drag, startPoint x: 210, startPoint y: 77, endPoint x: 224, endPoint y: 78, distance: 13.3
click at [210, 77] on span at bounding box center [222, 64] width 74 height 74
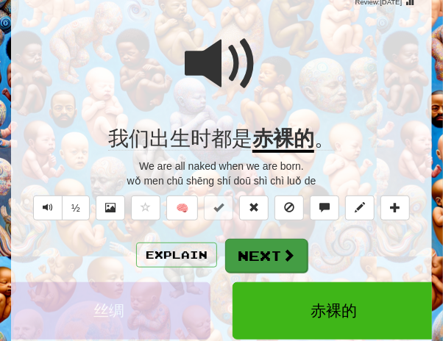
click at [254, 258] on button "Next" at bounding box center [266, 256] width 82 height 34
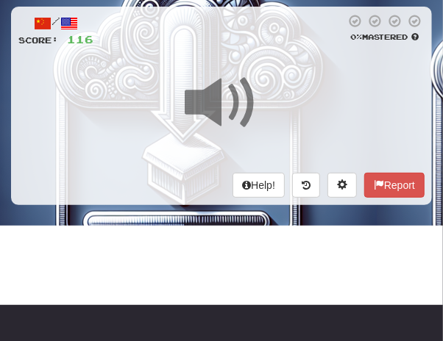
scroll to position [60, 0]
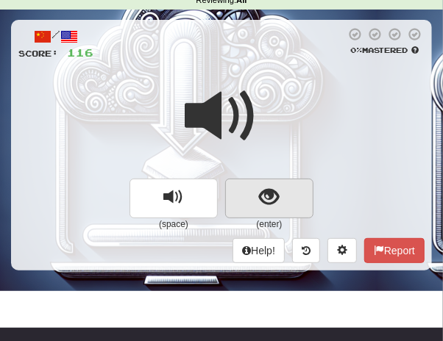
click at [272, 199] on span "show sentence" at bounding box center [270, 198] width 20 height 20
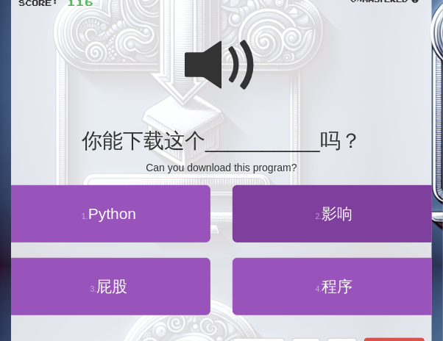
scroll to position [113, 0]
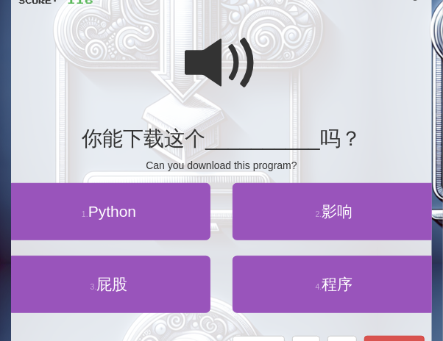
click at [322, 280] on span "程序" at bounding box center [337, 284] width 31 height 17
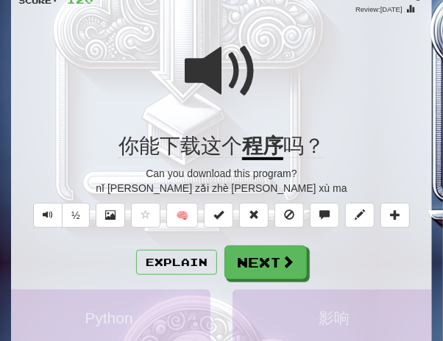
click at [226, 82] on span at bounding box center [222, 72] width 74 height 74
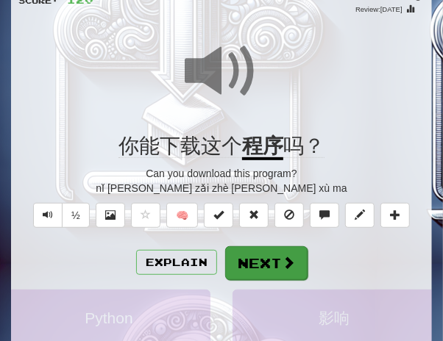
click at [274, 266] on button "Next" at bounding box center [266, 263] width 82 height 34
